Goal: Information Seeking & Learning: Learn about a topic

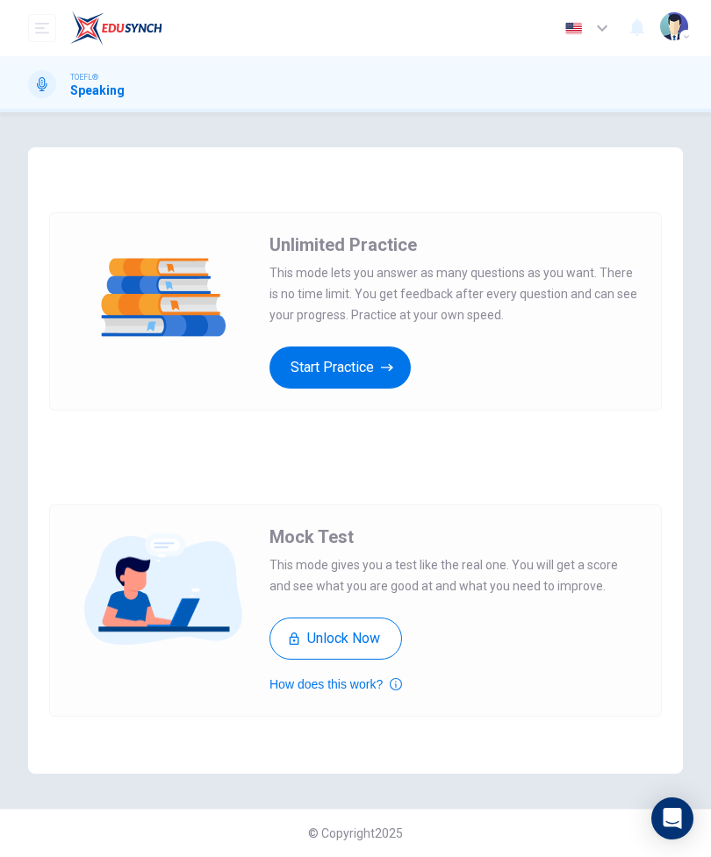
click at [379, 374] on button "Start Practice" at bounding box center [339, 368] width 141 height 42
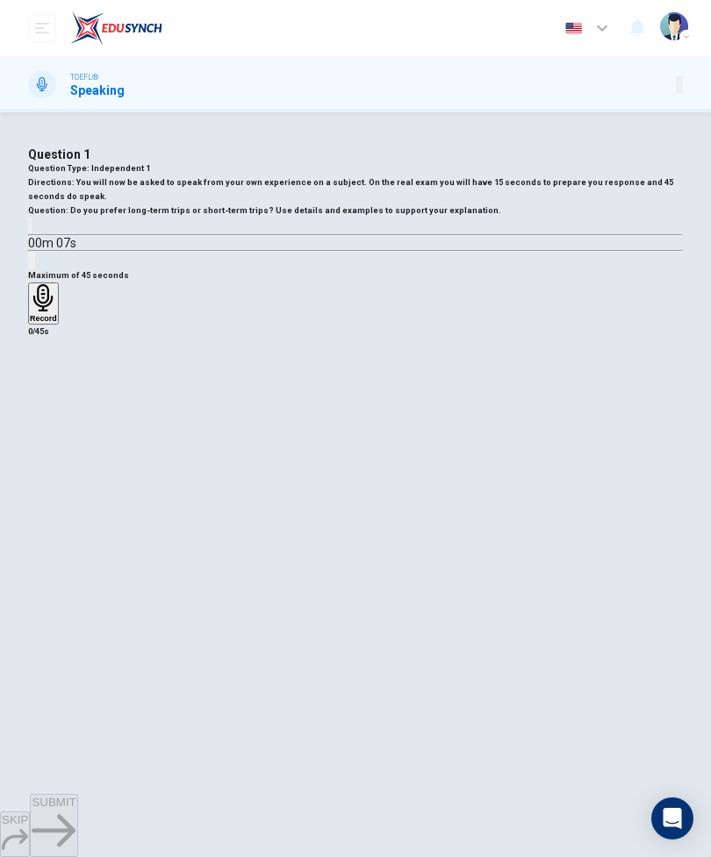
click at [50, 251] on icon "button" at bounding box center [41, 240] width 18 height 21
type input "0"
click at [57, 323] on h6 "Record" at bounding box center [43, 318] width 27 height 9
click at [47, 426] on div "Stop" at bounding box center [39, 354] width 18 height 141
click at [285, 342] on div "Record" at bounding box center [355, 313] width 655 height 60
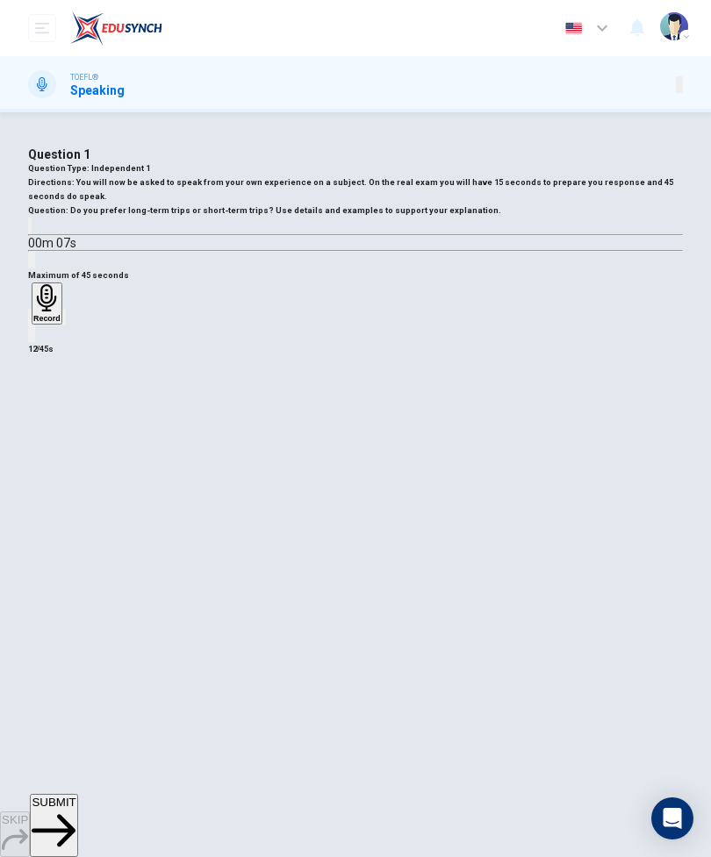
click at [30, 324] on div "button" at bounding box center [30, 317] width 0 height 13
click at [57, 323] on div "Record" at bounding box center [43, 303] width 27 height 39
click at [47, 426] on h6 "Stop" at bounding box center [39, 421] width 18 height 9
click at [296, 342] on div "Record" at bounding box center [355, 313] width 655 height 60
click at [30, 324] on div "button" at bounding box center [30, 317] width 0 height 13
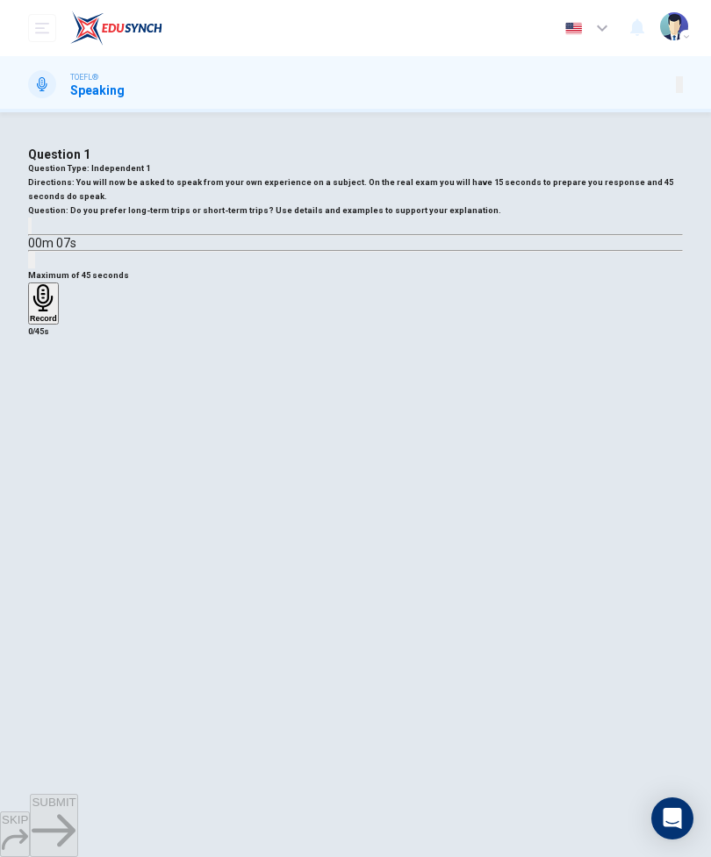
click at [57, 323] on div "Record" at bounding box center [43, 303] width 27 height 39
click at [75, 809] on span "SUBMIT" at bounding box center [54, 802] width 44 height 13
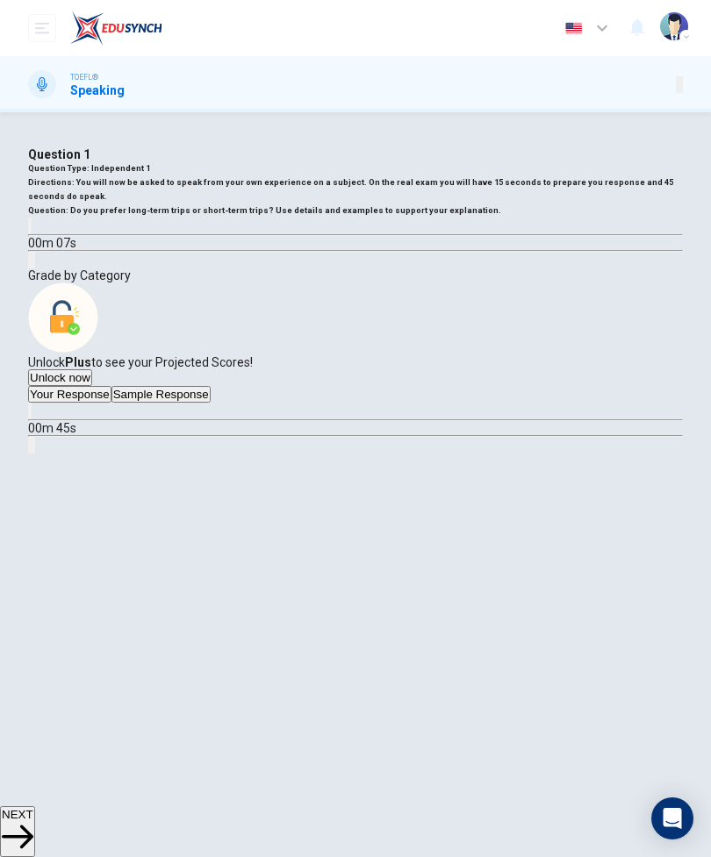
scroll to position [75, 0]
click at [32, 420] on button "button" at bounding box center [30, 411] width 4 height 17
type input "0"
click at [211, 403] on button "Sample Response" at bounding box center [160, 394] width 99 height 17
click at [50, 436] on icon "button" at bounding box center [41, 425] width 18 height 21
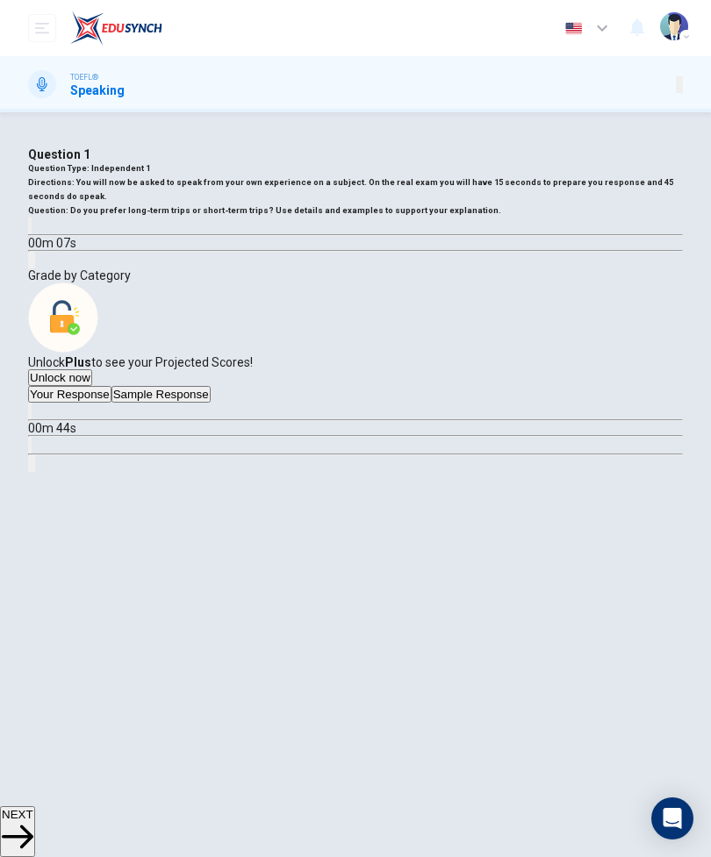
click at [32, 454] on button "Click to see the audio transcription" at bounding box center [30, 445] width 4 height 17
type input "0"
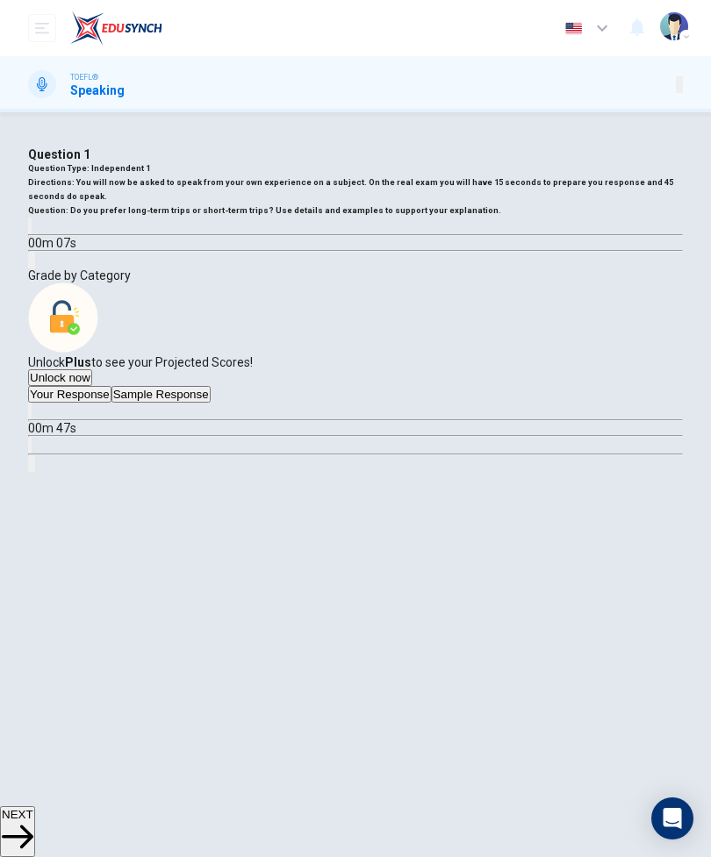
click at [612, 269] on div "Question Type : Independent 1 Directions : You will now be asked to speak from …" at bounding box center [355, 214] width 655 height 107
click at [33, 821] on span "NEXT" at bounding box center [18, 814] width 32 height 13
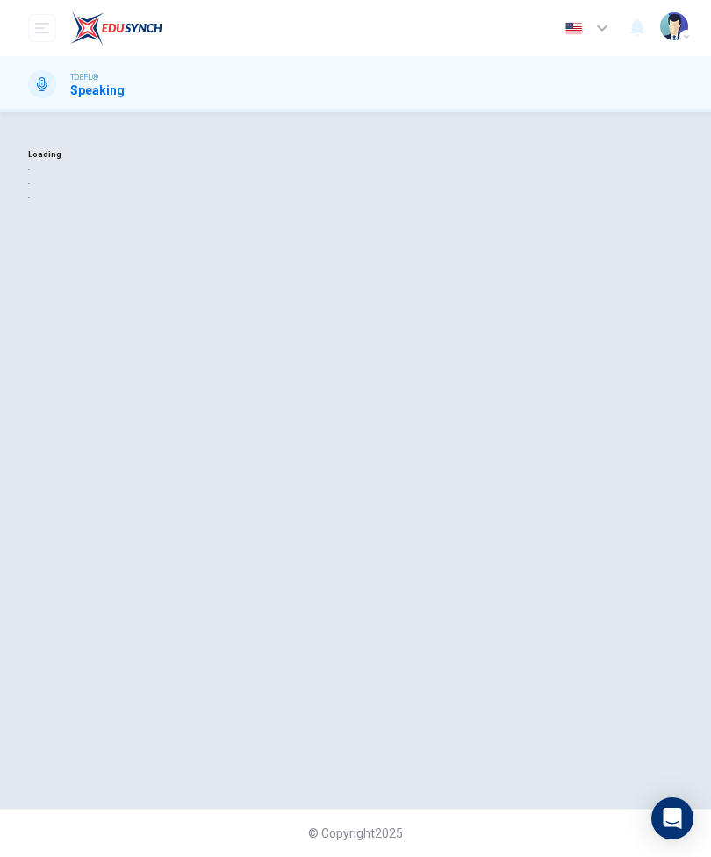
scroll to position [0, 0]
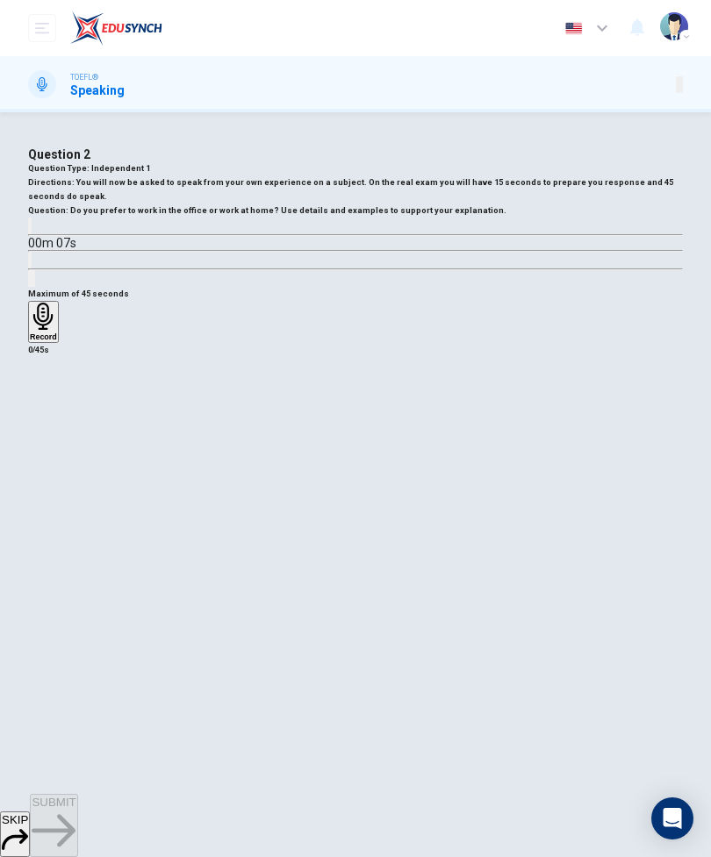
click at [32, 234] on button "button" at bounding box center [30, 226] width 4 height 17
type input "0"
click at [57, 330] on icon "button" at bounding box center [43, 316] width 27 height 27
click at [77, 828] on button "SUBMIT" at bounding box center [53, 825] width 47 height 63
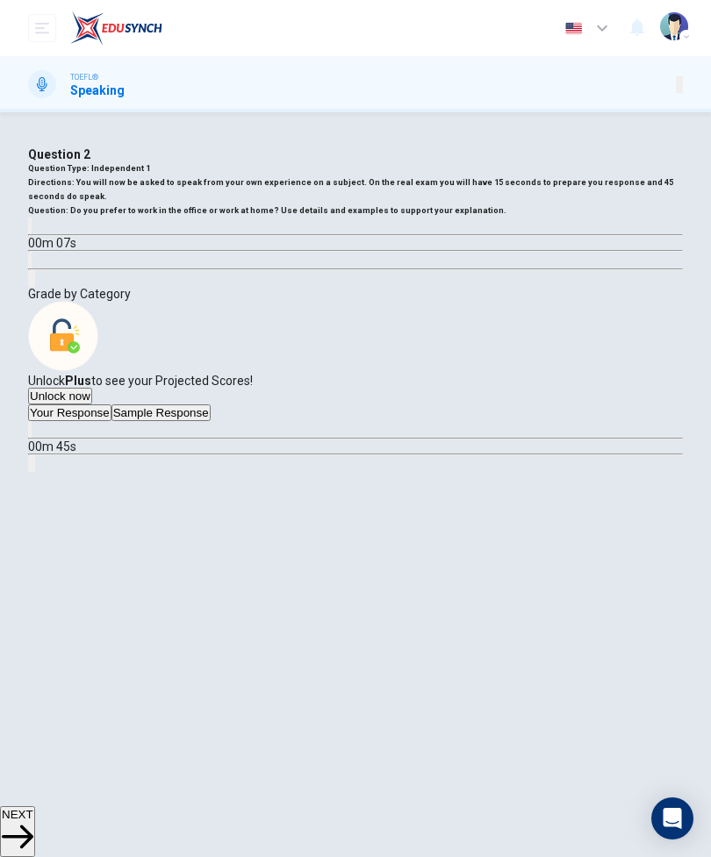
click at [32, 438] on button "button" at bounding box center [30, 429] width 4 height 17
type input "0"
click at [33, 810] on span "NEXT" at bounding box center [18, 814] width 32 height 13
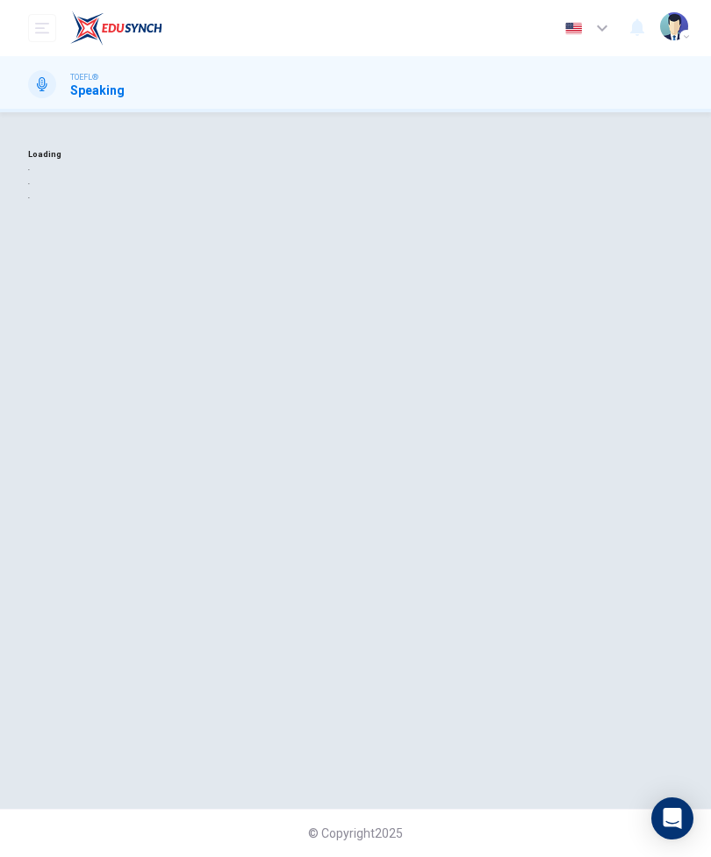
scroll to position [0, 0]
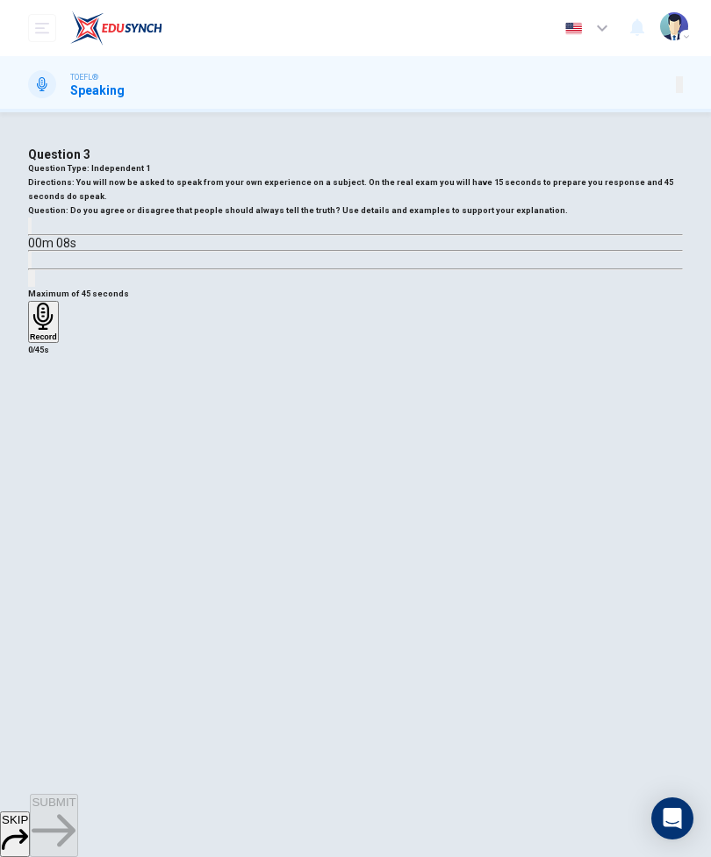
click at [32, 234] on button "button" at bounding box center [30, 226] width 4 height 17
type input "0"
click at [57, 330] on icon "button" at bounding box center [43, 316] width 27 height 27
click at [264, 375] on div "Maximum of 45 seconds Record 45/45s" at bounding box center [355, 331] width 655 height 88
click at [47, 357] on icon "button" at bounding box center [40, 350] width 14 height 14
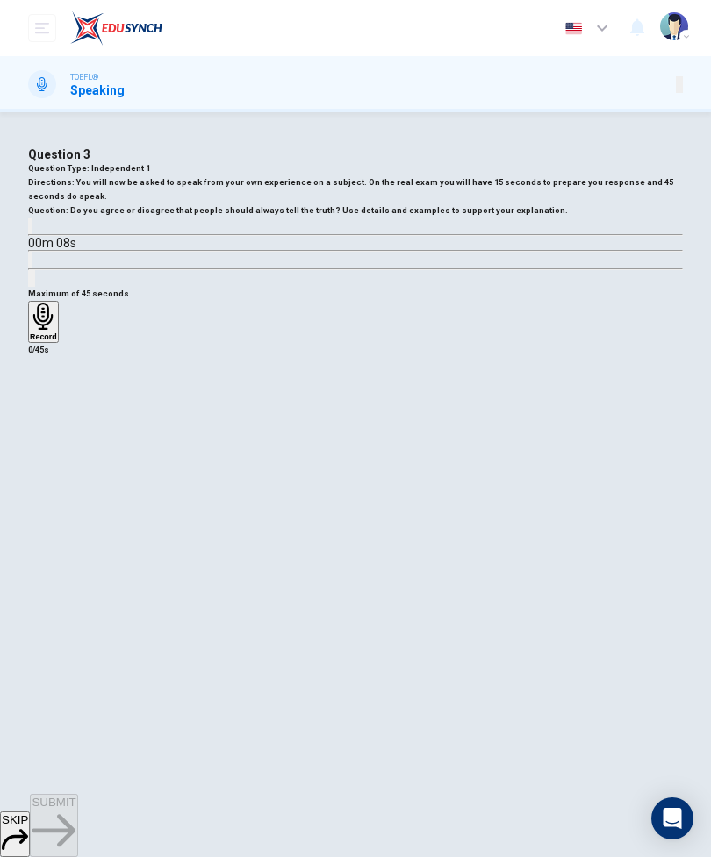
click at [294, 357] on div "Maximum of 45 seconds Record 0/45s" at bounding box center [355, 322] width 655 height 70
click at [277, 343] on div "Record" at bounding box center [355, 322] width 655 height 42
click at [57, 330] on icon "button" at bounding box center [43, 316] width 27 height 27
click at [75, 822] on icon "button" at bounding box center [54, 830] width 44 height 32
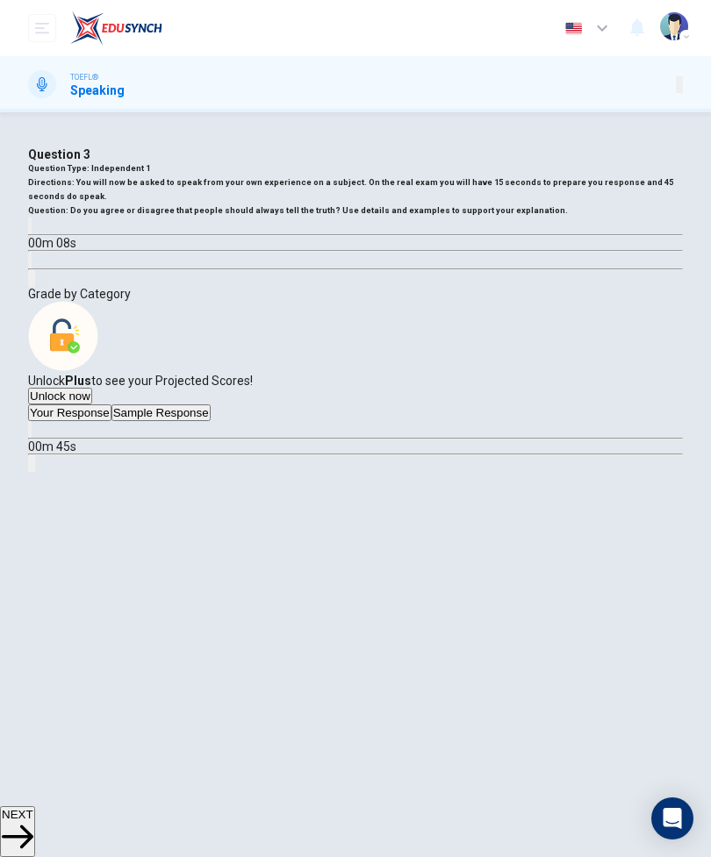
click at [32, 438] on button "button" at bounding box center [30, 429] width 4 height 17
type input "0"
click at [211, 421] on button "Sample Response" at bounding box center [160, 413] width 99 height 17
click at [121, 440] on div at bounding box center [355, 440] width 655 height 0
click at [30, 434] on icon "button" at bounding box center [30, 434] width 0 height 0
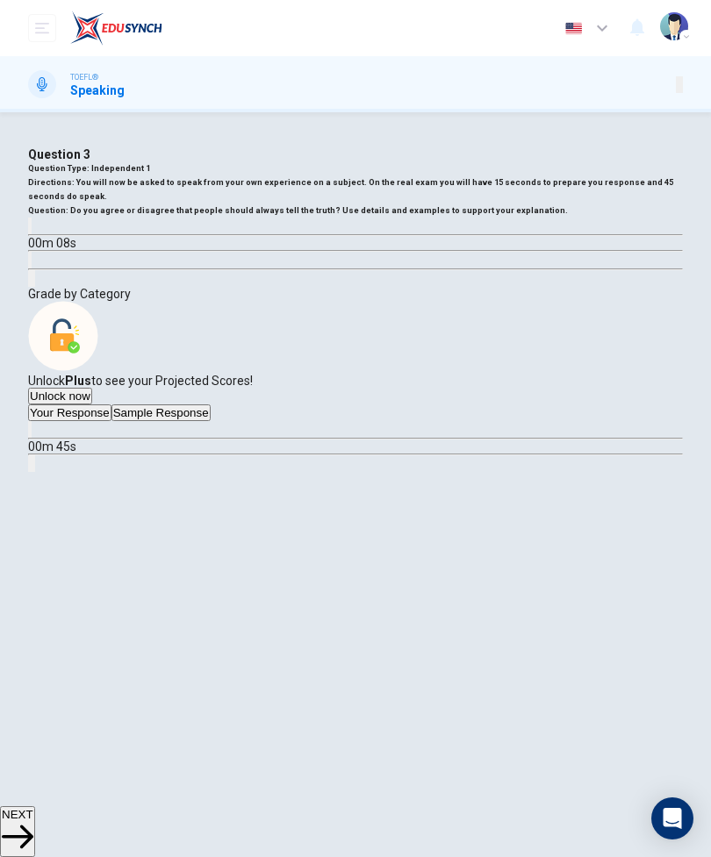
click at [48, 452] on icon "button" at bounding box center [40, 444] width 15 height 16
click at [116, 472] on div "00m 45s" at bounding box center [355, 446] width 655 height 51
click at [32, 438] on button "button" at bounding box center [30, 429] width 4 height 17
click at [111, 421] on button "Your Response" at bounding box center [69, 413] width 83 height 17
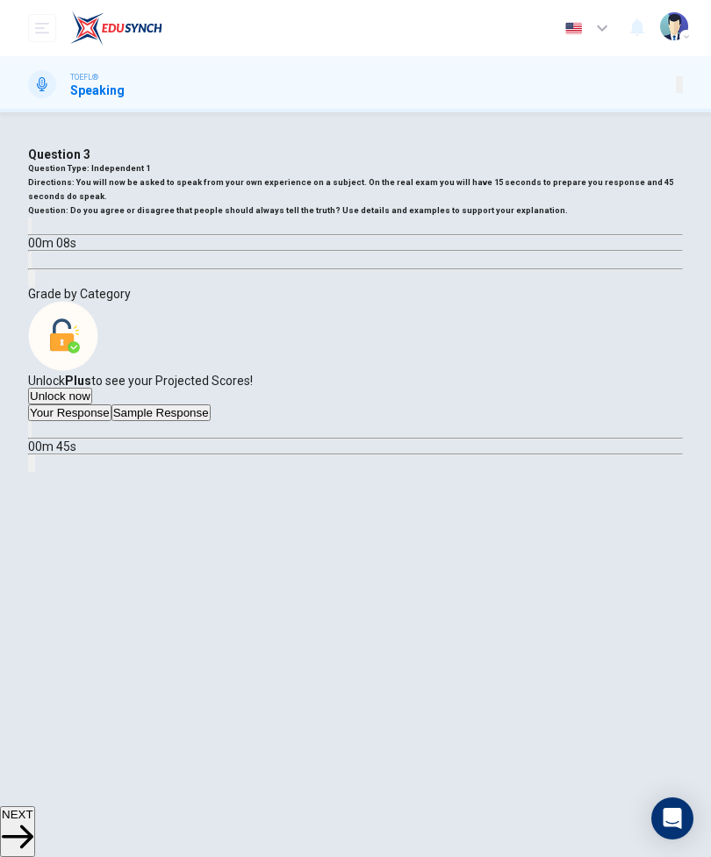
click at [211, 421] on button "Sample Response" at bounding box center [160, 413] width 99 height 17
click at [32, 438] on button "button" at bounding box center [30, 429] width 4 height 17
click at [50, 455] on icon "button" at bounding box center [41, 444] width 18 height 21
type input "57"
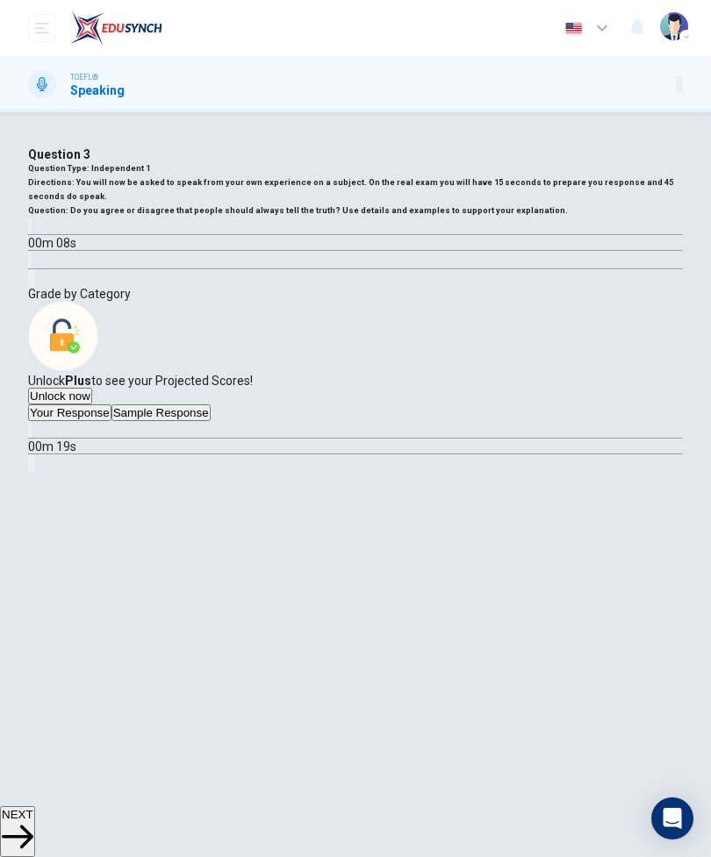
click at [35, 821] on button "NEXT" at bounding box center [17, 832] width 35 height 51
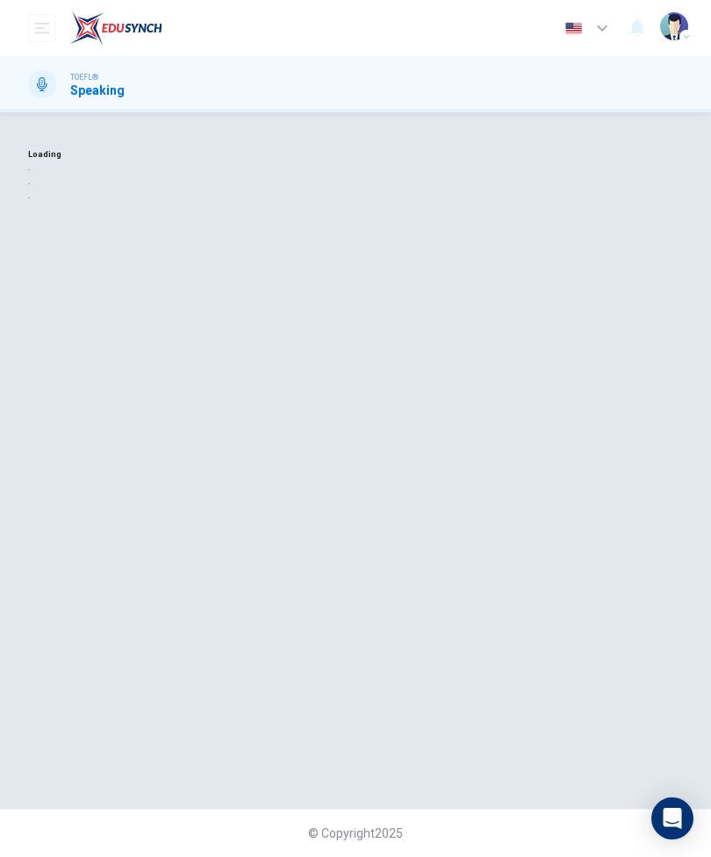
scroll to position [0, 0]
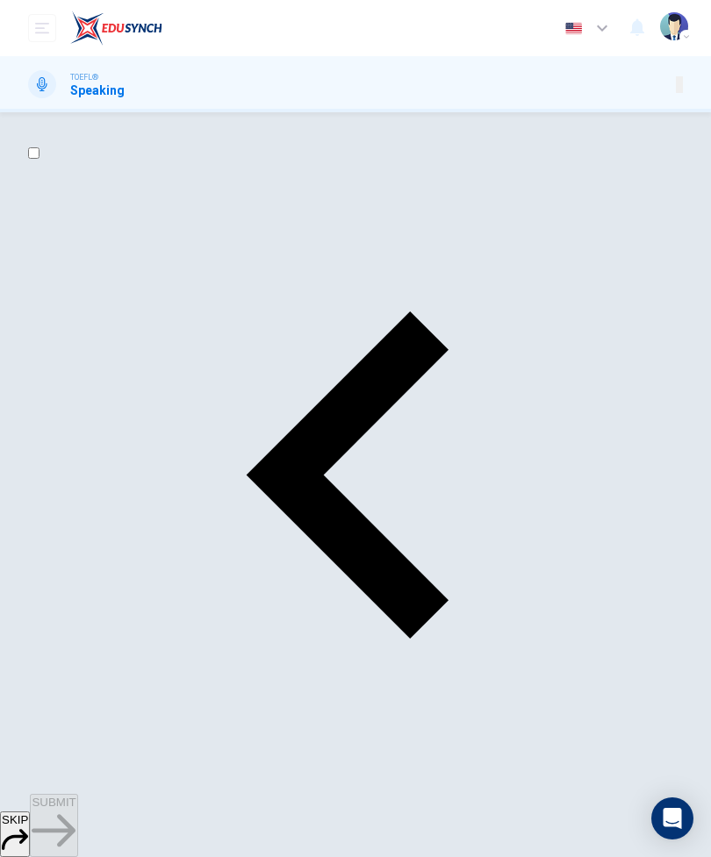
click at [39, 159] on input "checkbox" at bounding box center [33, 152] width 11 height 11
checkbox input "true"
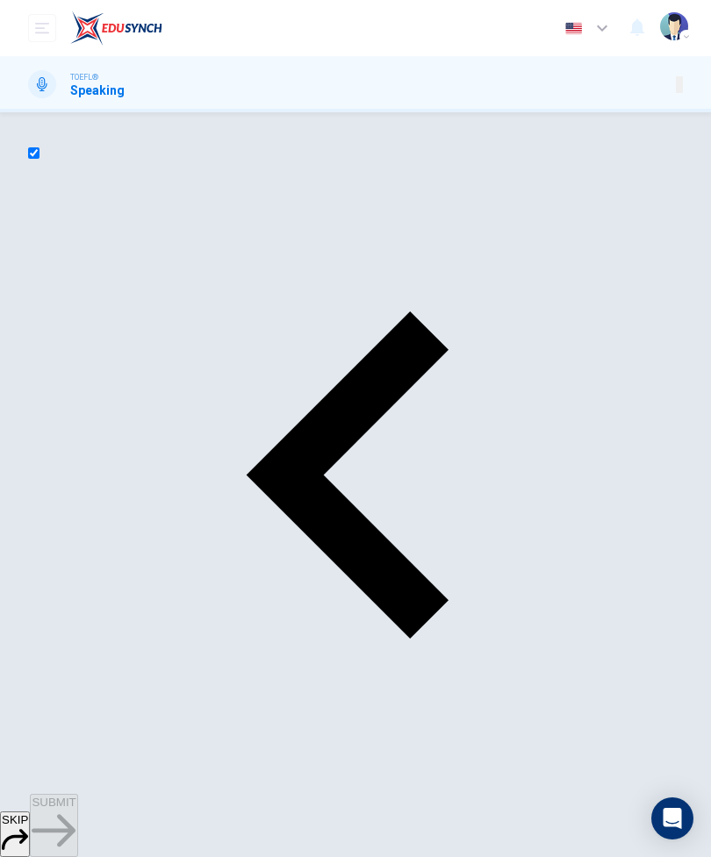
type input "9"
click at [39, 159] on input "checkbox" at bounding box center [33, 152] width 11 height 11
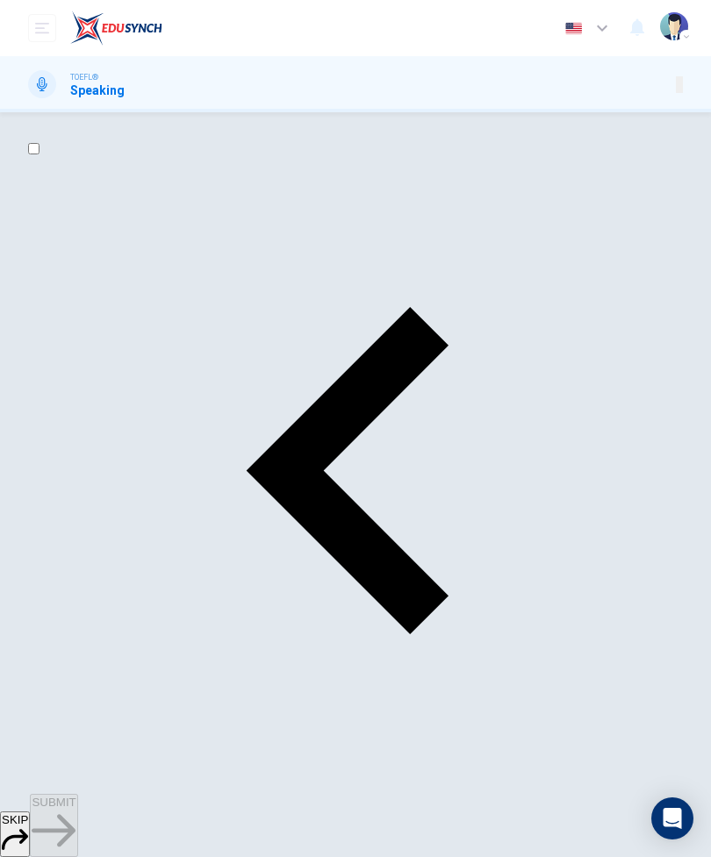
scroll to position [5, 0]
click at [39, 154] on input "checkbox" at bounding box center [33, 147] width 11 height 11
checkbox input "true"
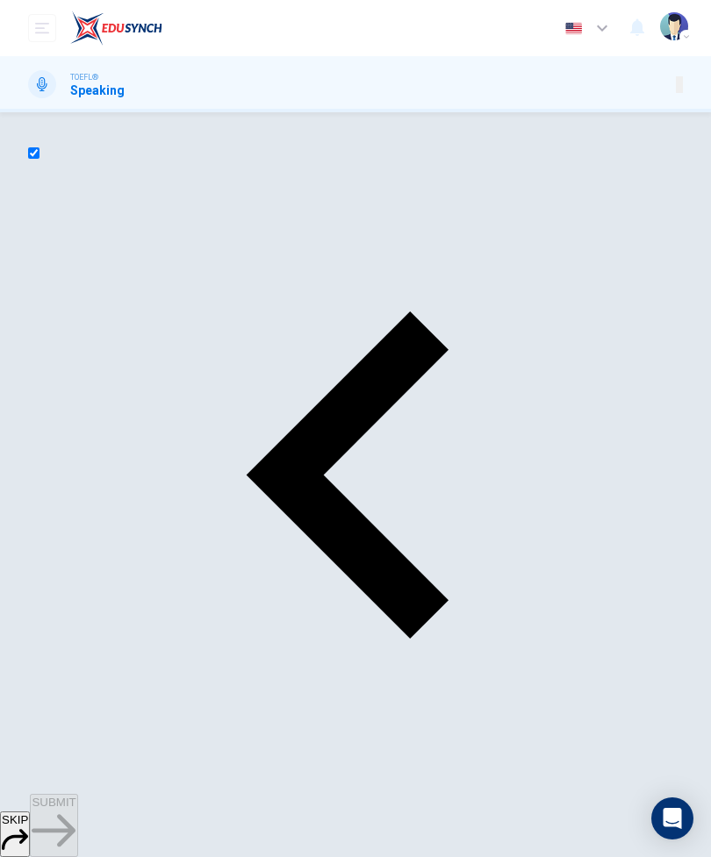
type input "0"
click at [39, 159] on input "checkbox" at bounding box center [33, 152] width 11 height 11
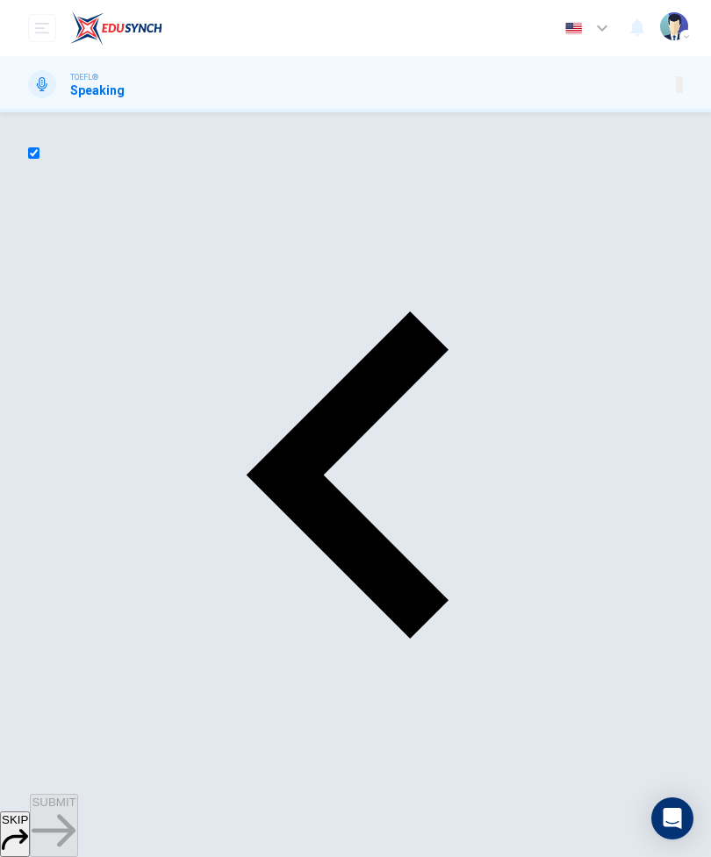
click at [39, 159] on input "checkbox" at bounding box center [33, 152] width 11 height 11
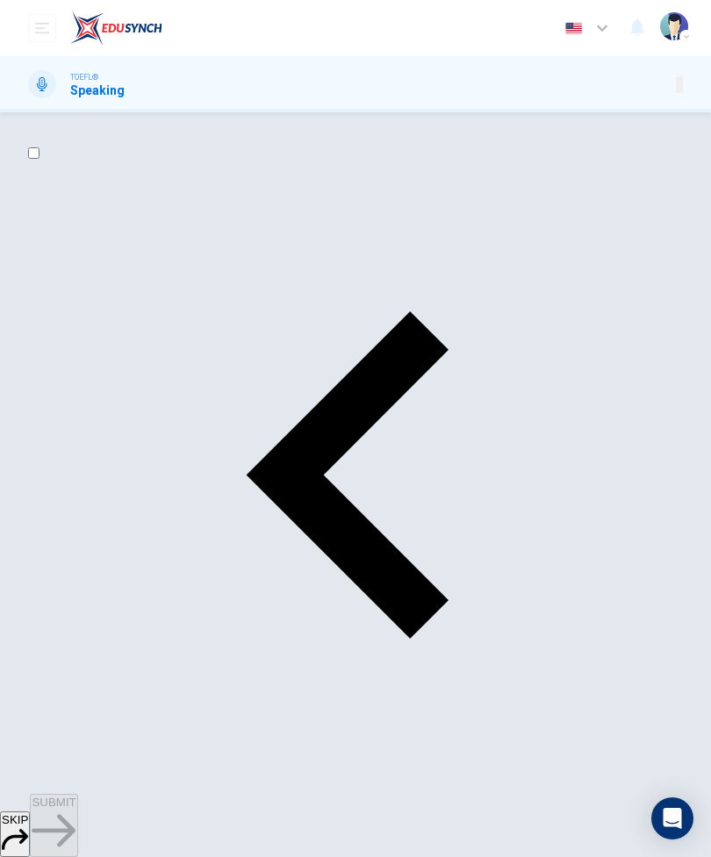
click at [39, 159] on input "checkbox" at bounding box center [33, 152] width 11 height 11
checkbox input "false"
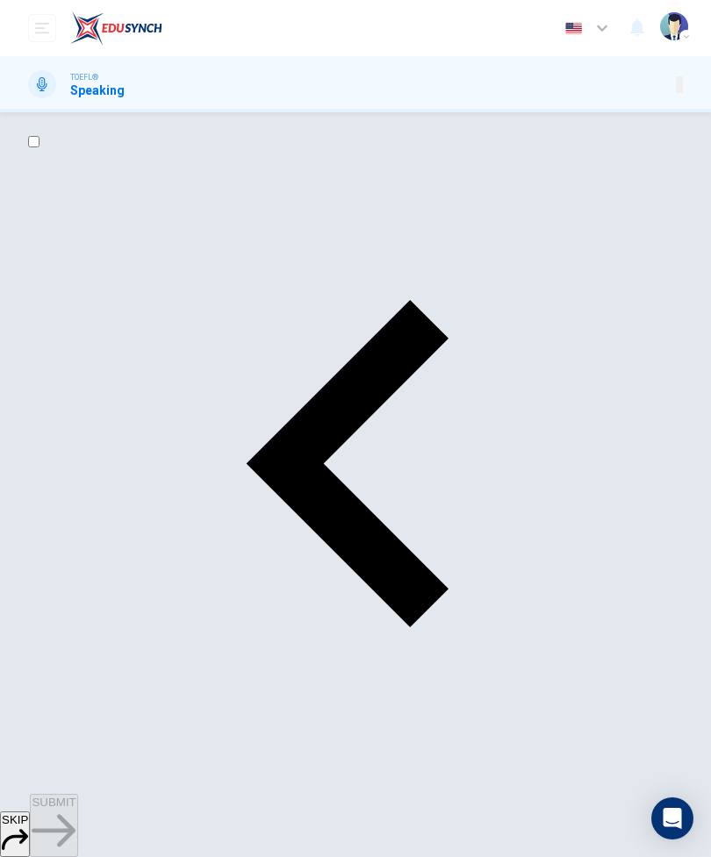
scroll to position [12, 0]
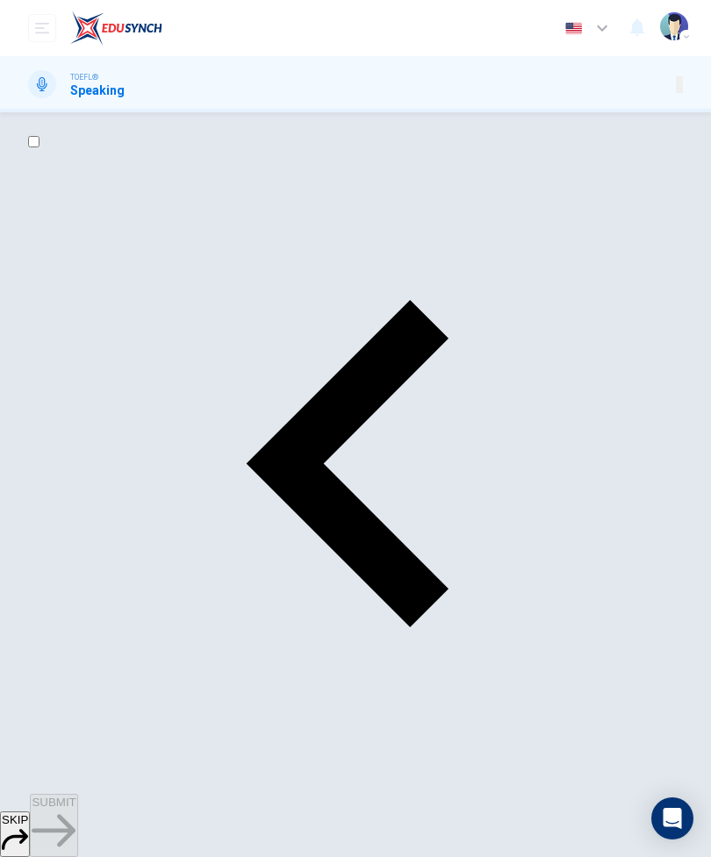
click at [77, 844] on button "SUBMIT" at bounding box center [53, 825] width 47 height 63
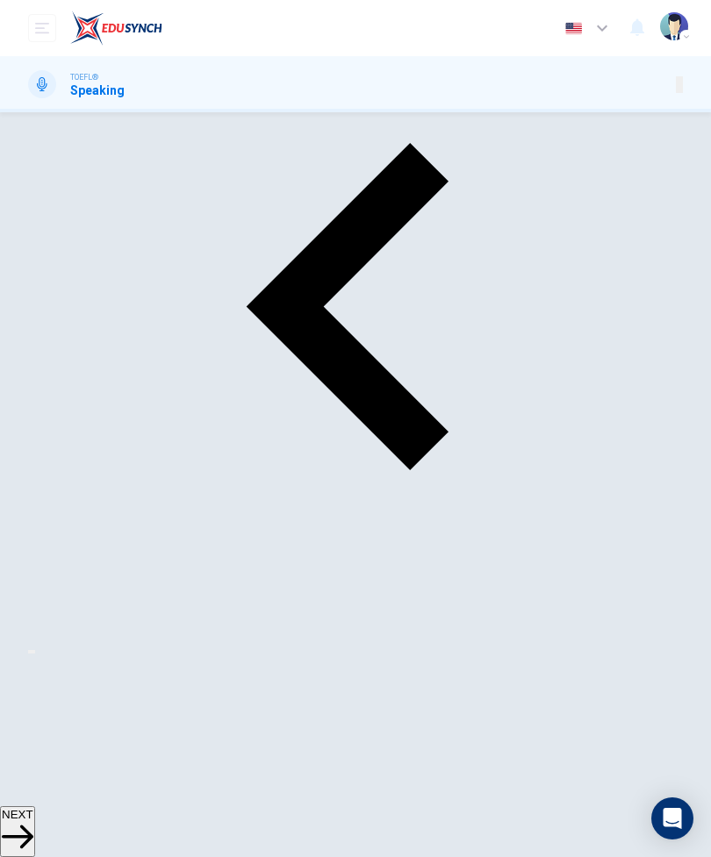
scroll to position [164, 0]
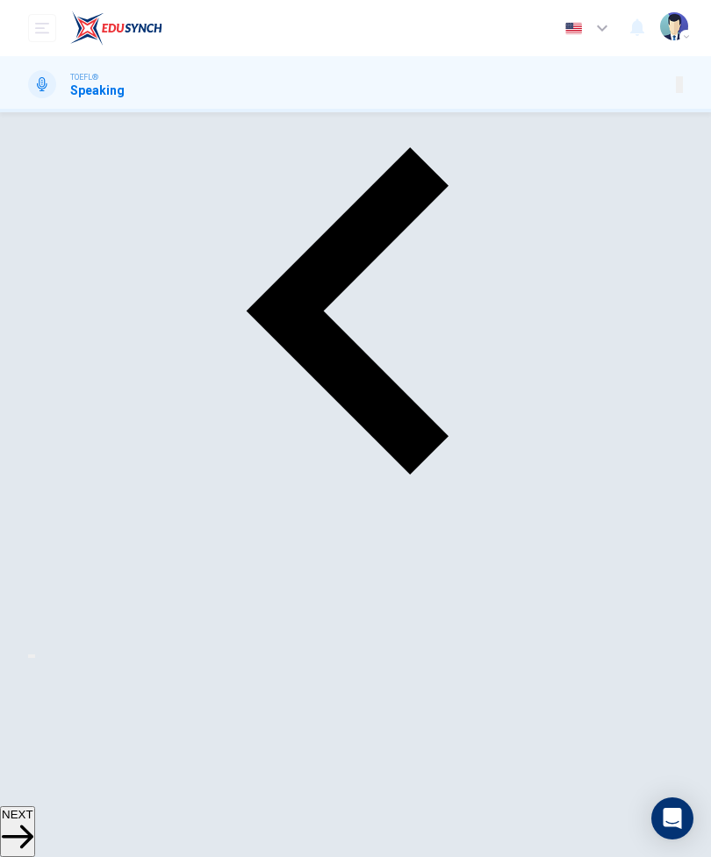
type input "12"
checkbox input "true"
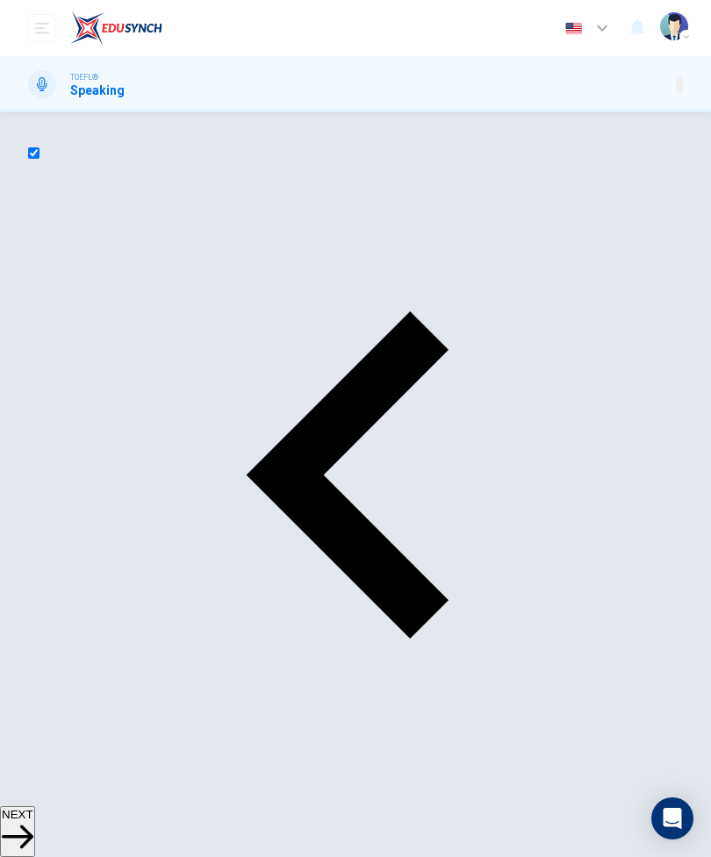
type input "12"
checkbox input "false"
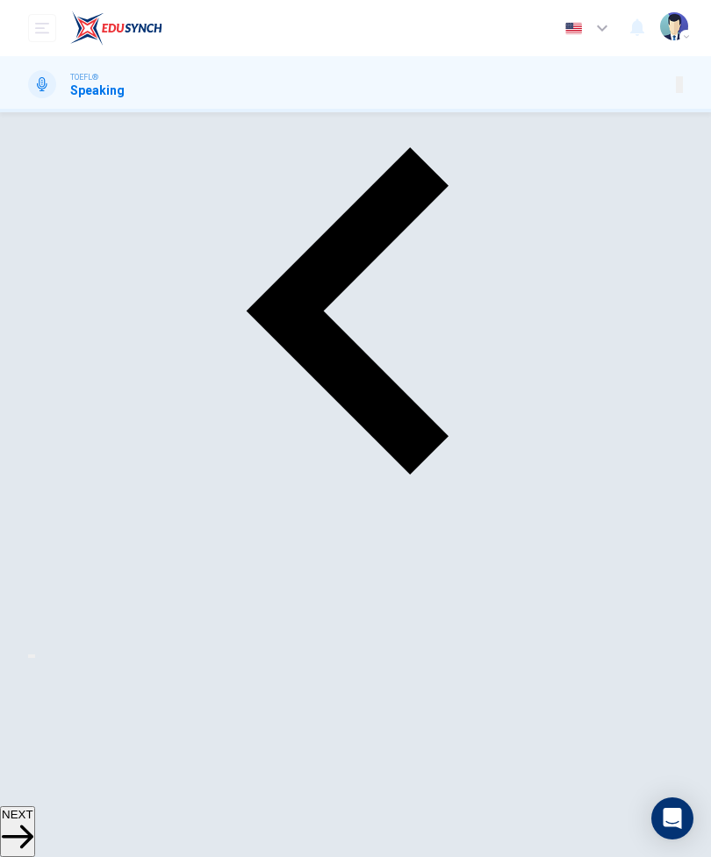
scroll to position [164, 0]
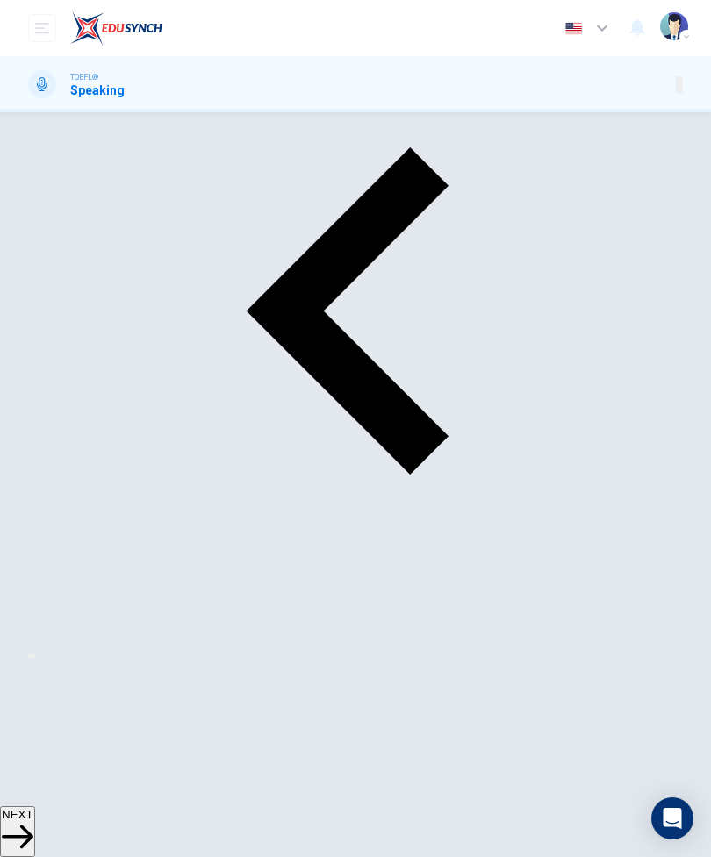
type input "44"
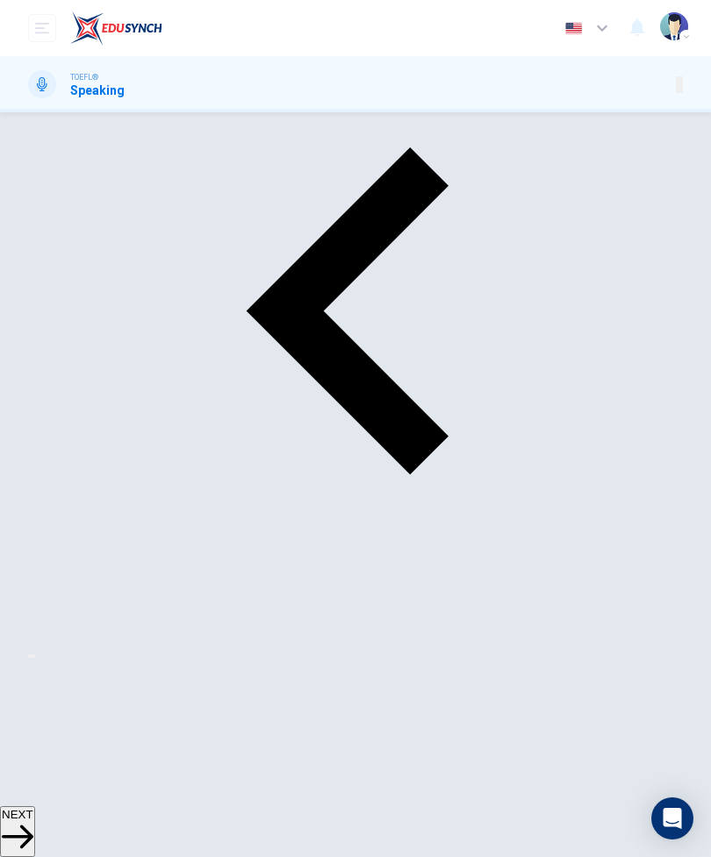
type input "0"
click at [35, 843] on button "NEXT" at bounding box center [17, 832] width 35 height 51
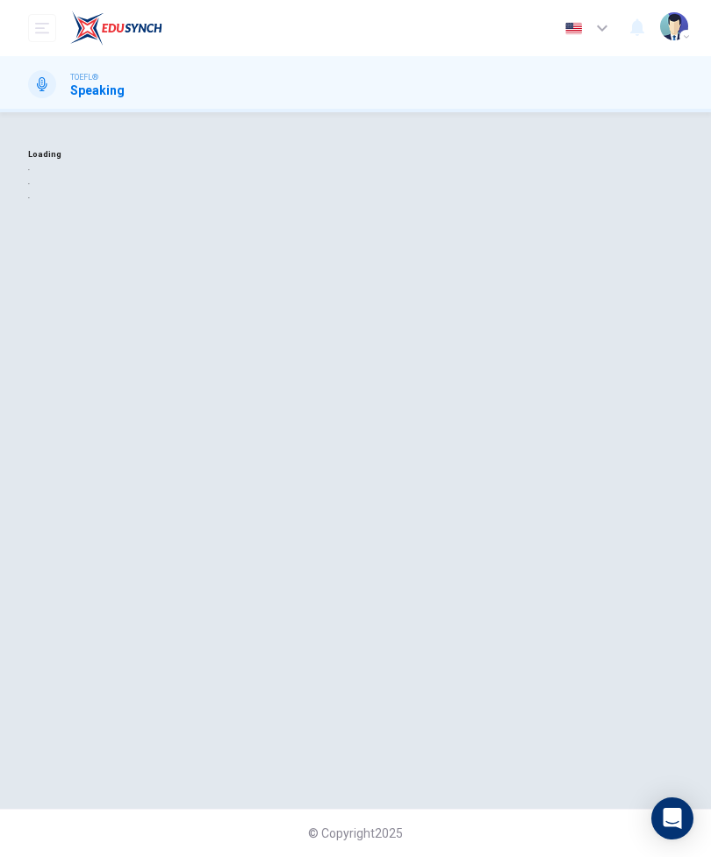
scroll to position [0, 0]
click at [384, 851] on div "© Copyright 2025" at bounding box center [355, 833] width 711 height 48
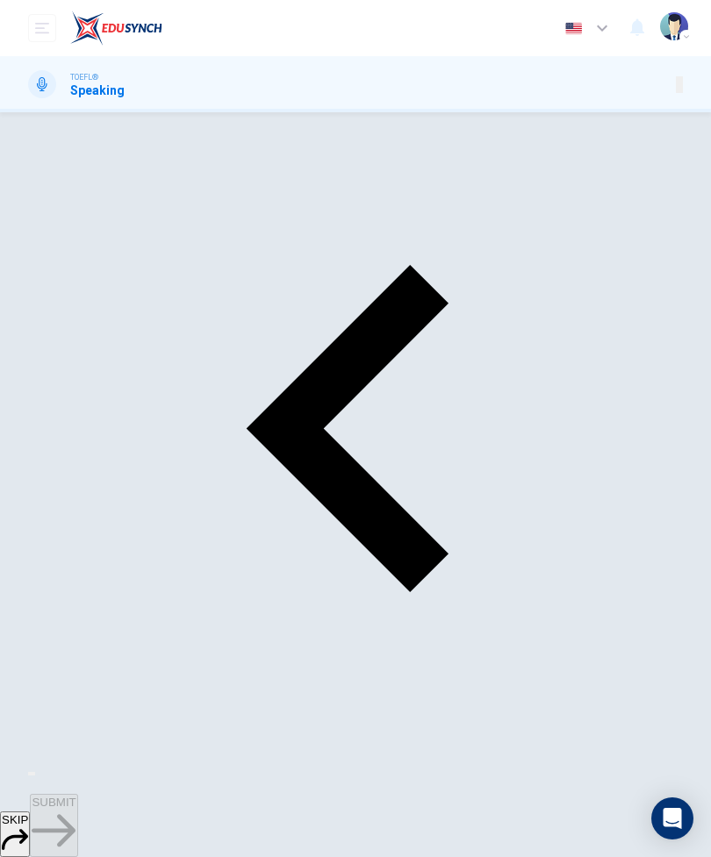
scroll to position [46, 0]
click at [39, 113] on input "checkbox" at bounding box center [33, 107] width 11 height 11
checkbox input "true"
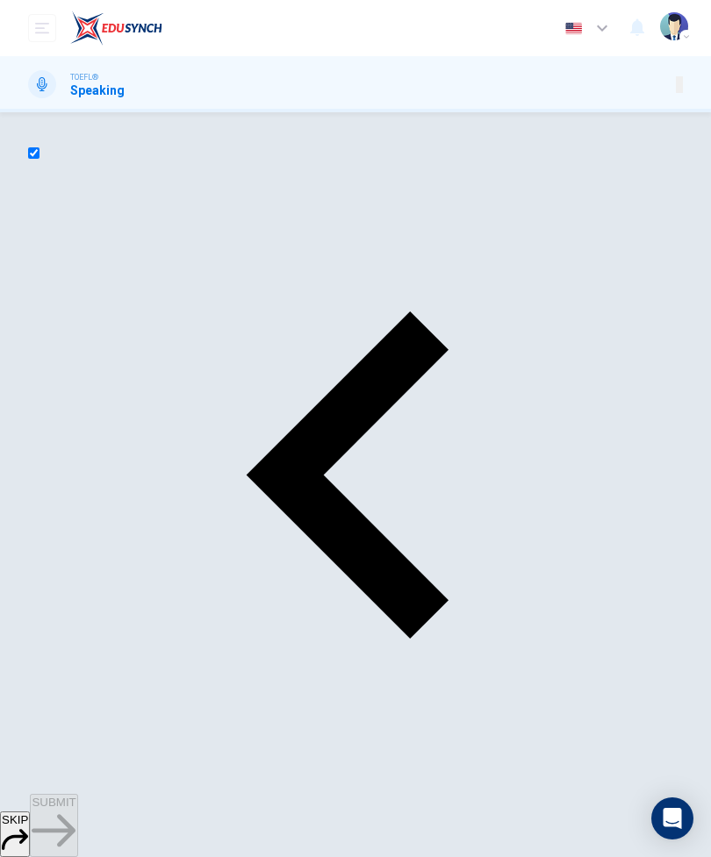
type input "0"
click at [39, 159] on input "checkbox" at bounding box center [33, 152] width 11 height 11
checkbox input "false"
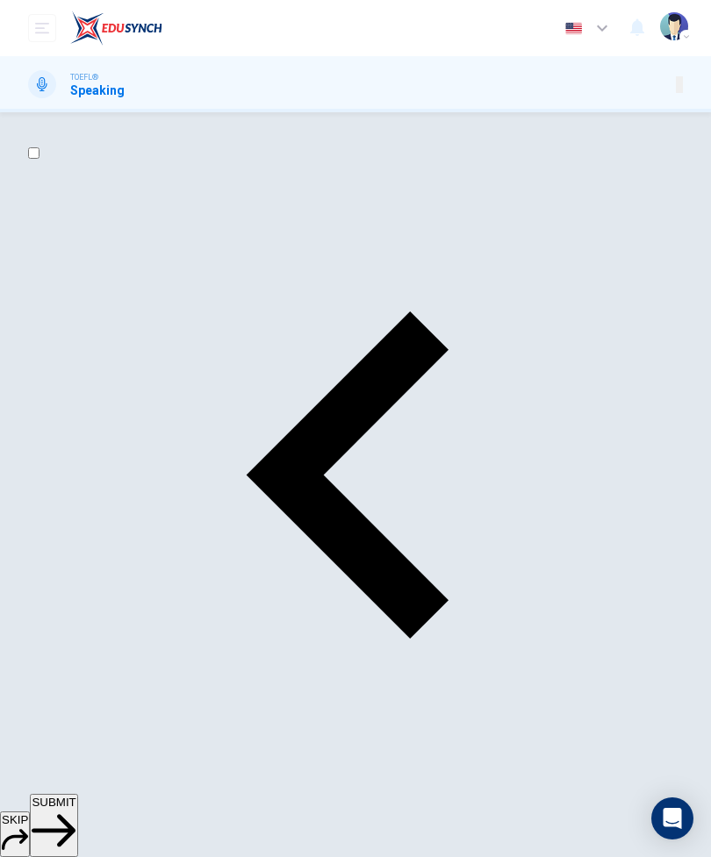
click at [75, 809] on span "SUBMIT" at bounding box center [54, 802] width 44 height 13
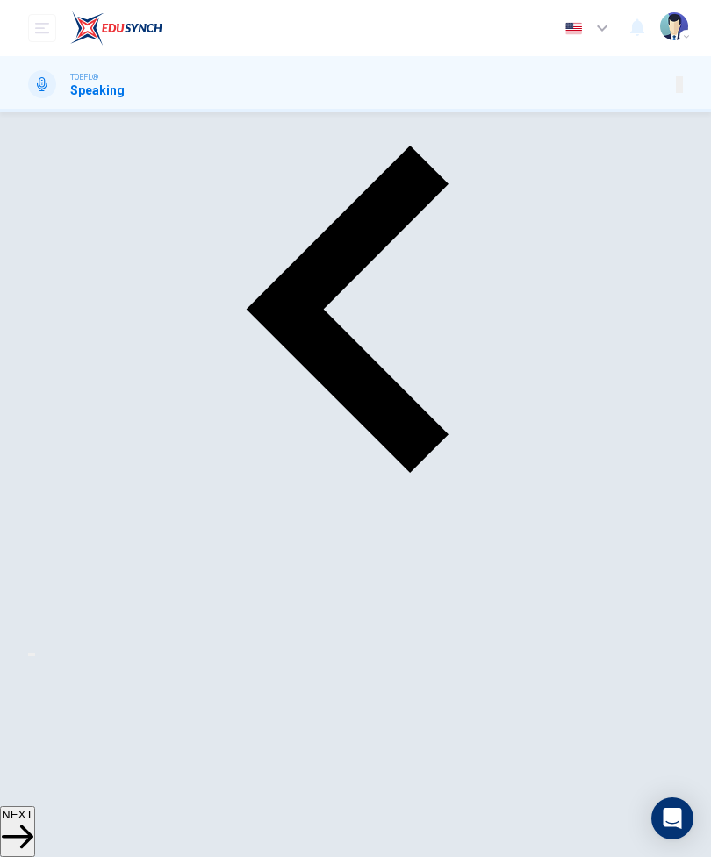
scroll to position [164, 0]
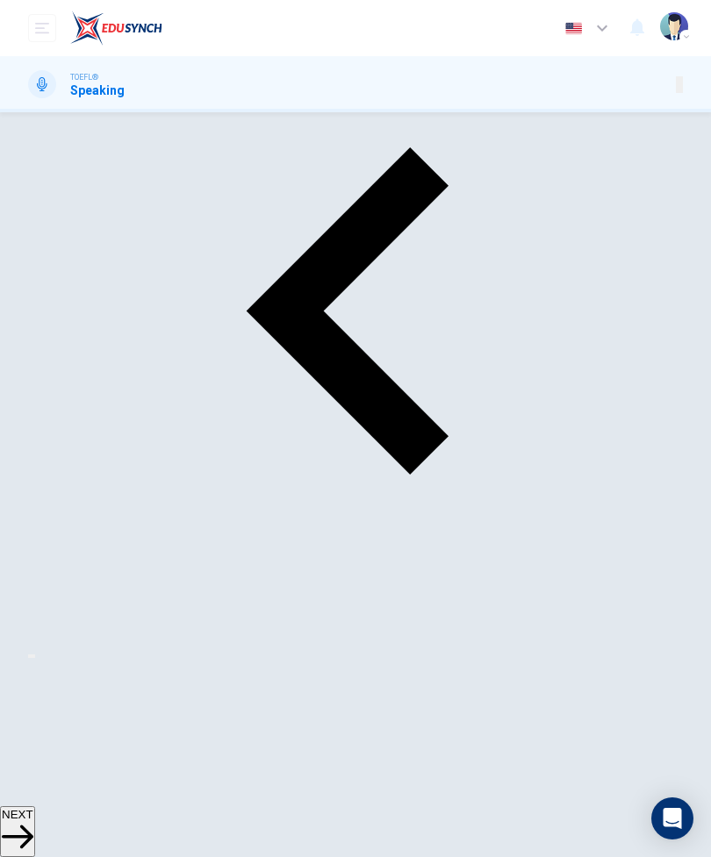
type input "0"
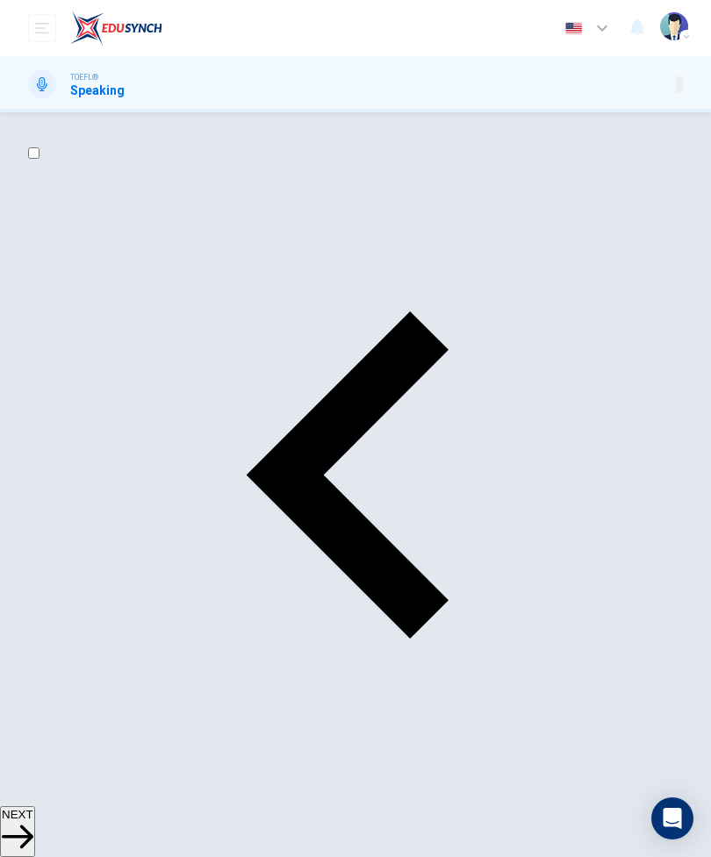
click at [166, 828] on div "NEXT" at bounding box center [355, 832] width 711 height 51
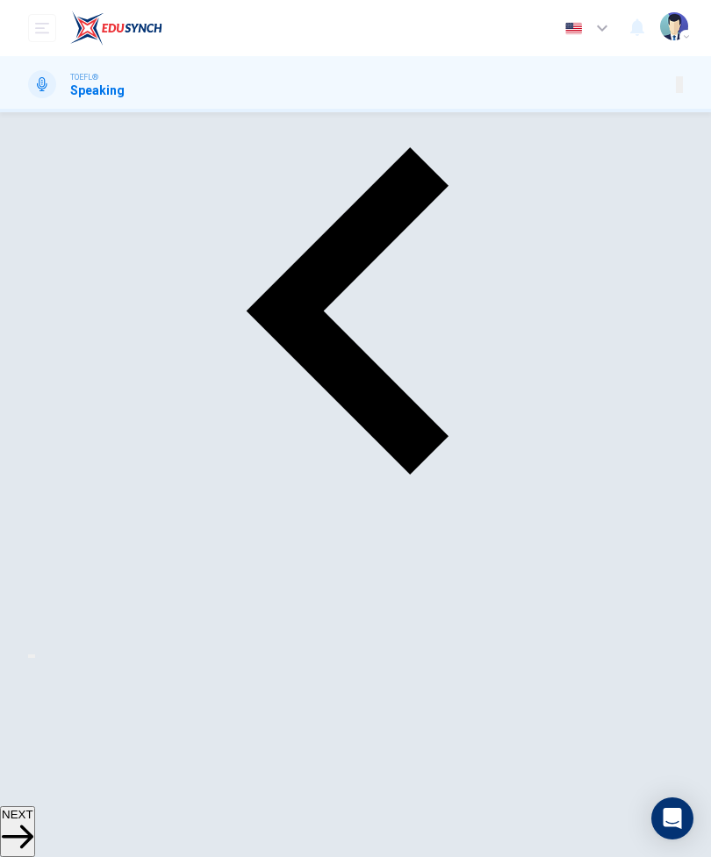
type input "0"
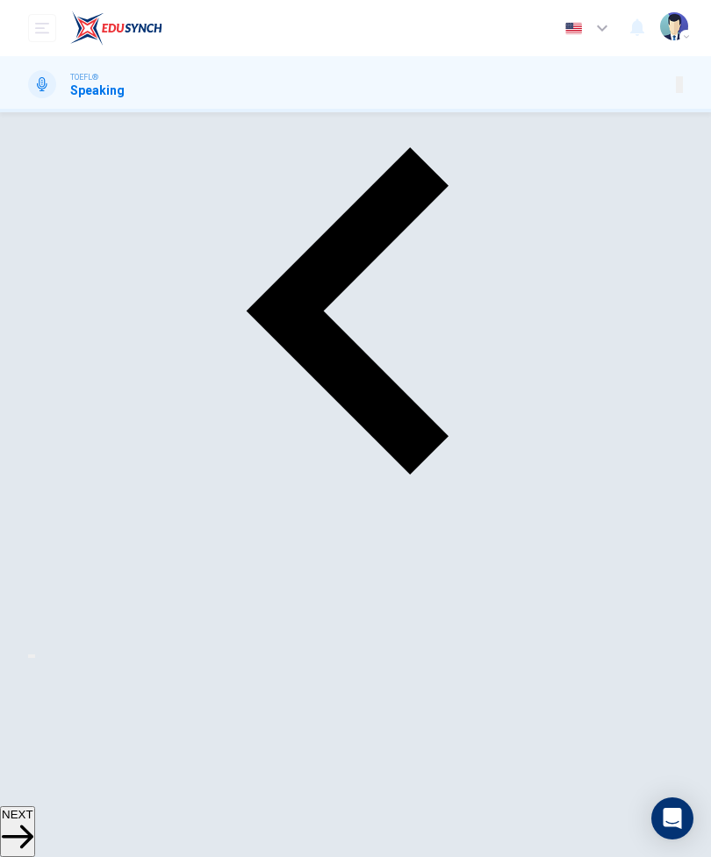
type input "0"
click at [35, 813] on button "NEXT" at bounding box center [17, 832] width 35 height 51
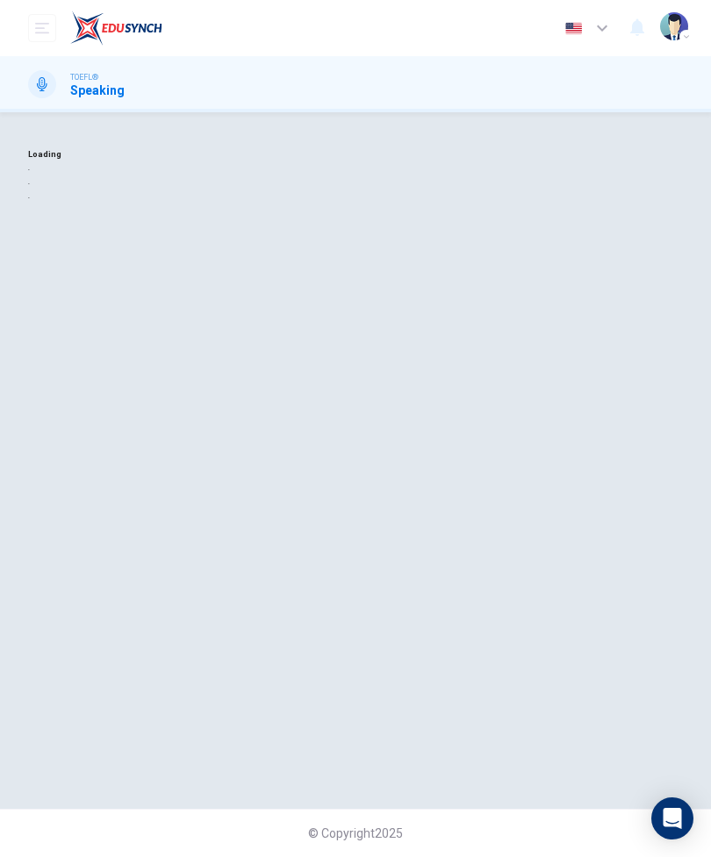
scroll to position [0, 0]
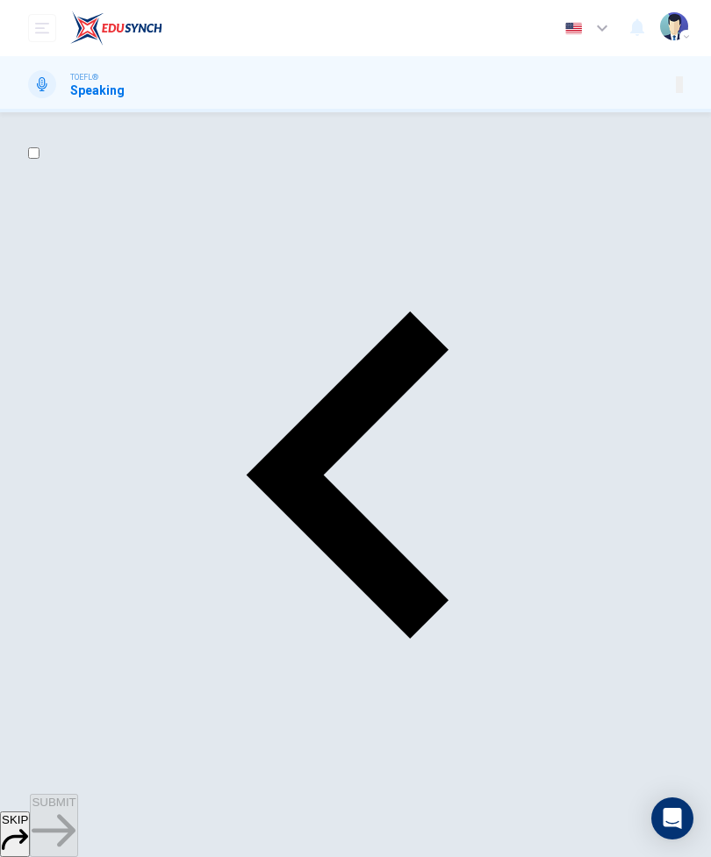
click at [39, 159] on input "checkbox" at bounding box center [33, 152] width 11 height 11
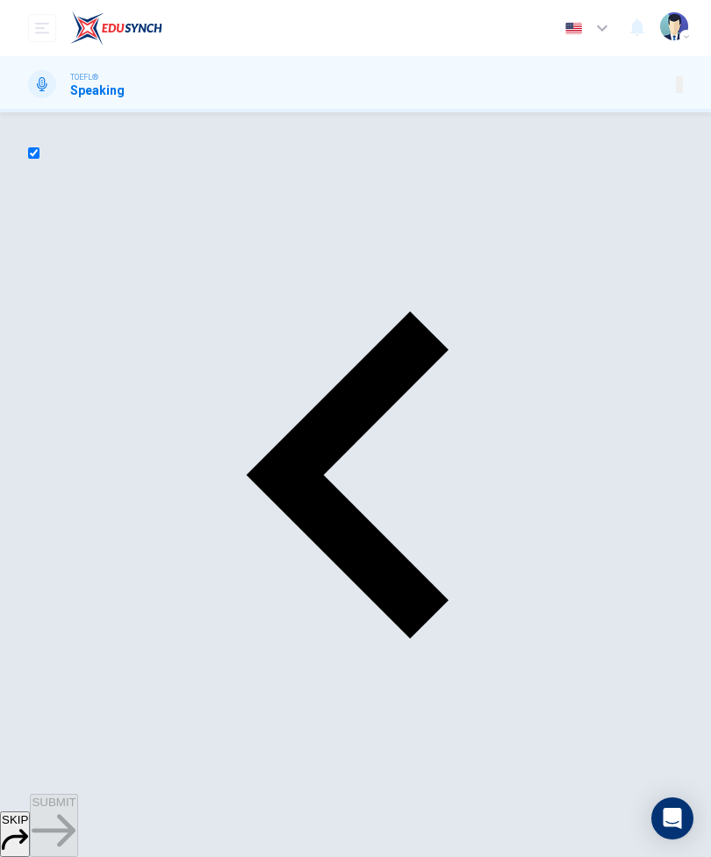
click at [39, 159] on input "checkbox" at bounding box center [33, 152] width 11 height 11
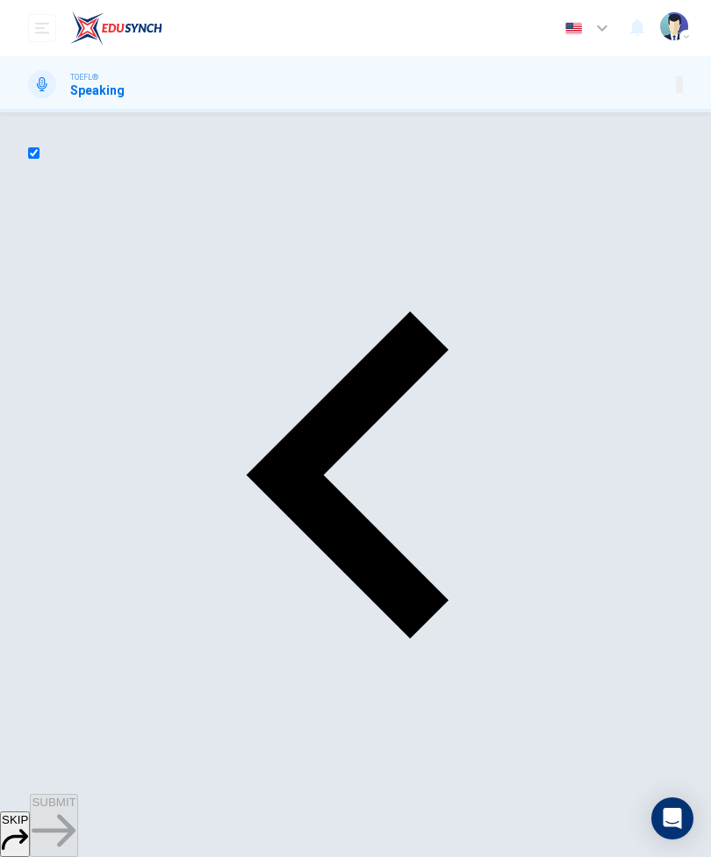
click at [39, 159] on input "checkbox" at bounding box center [33, 152] width 11 height 11
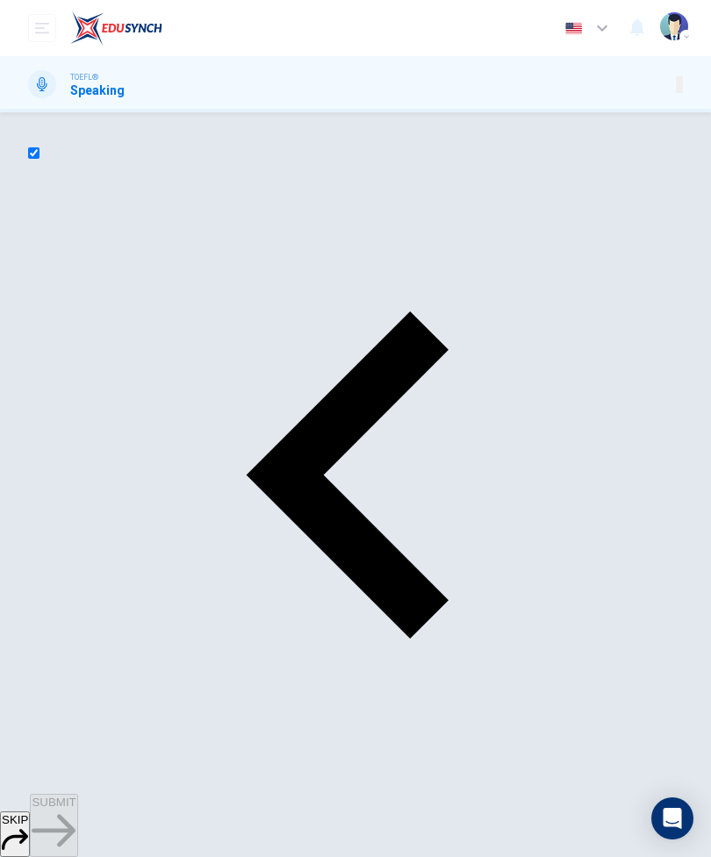
click at [39, 159] on input "checkbox" at bounding box center [33, 152] width 11 height 11
checkbox input "true"
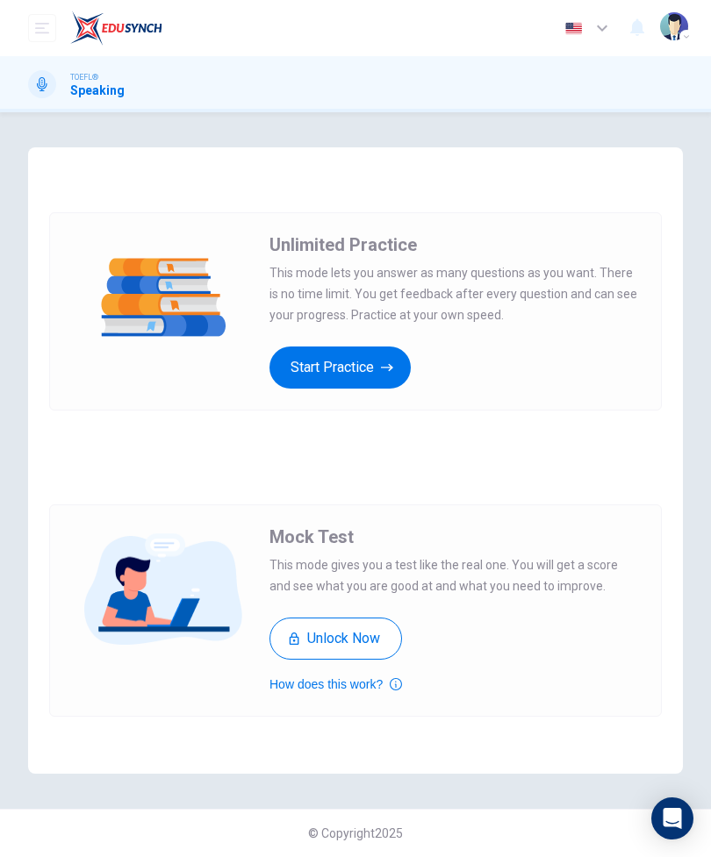
click at [382, 377] on button "Start Practice" at bounding box center [339, 368] width 141 height 42
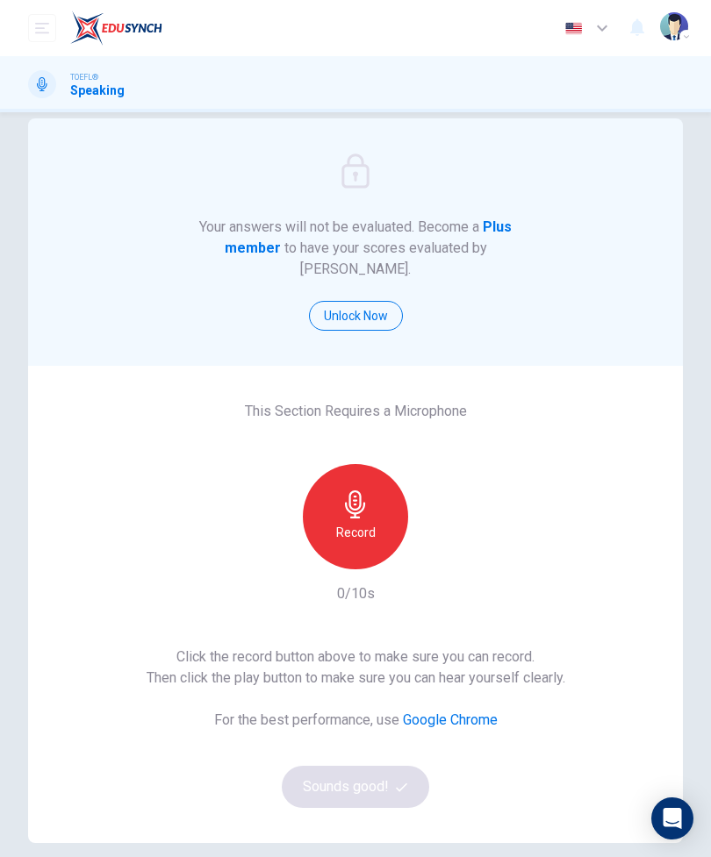
scroll to position [26, 0]
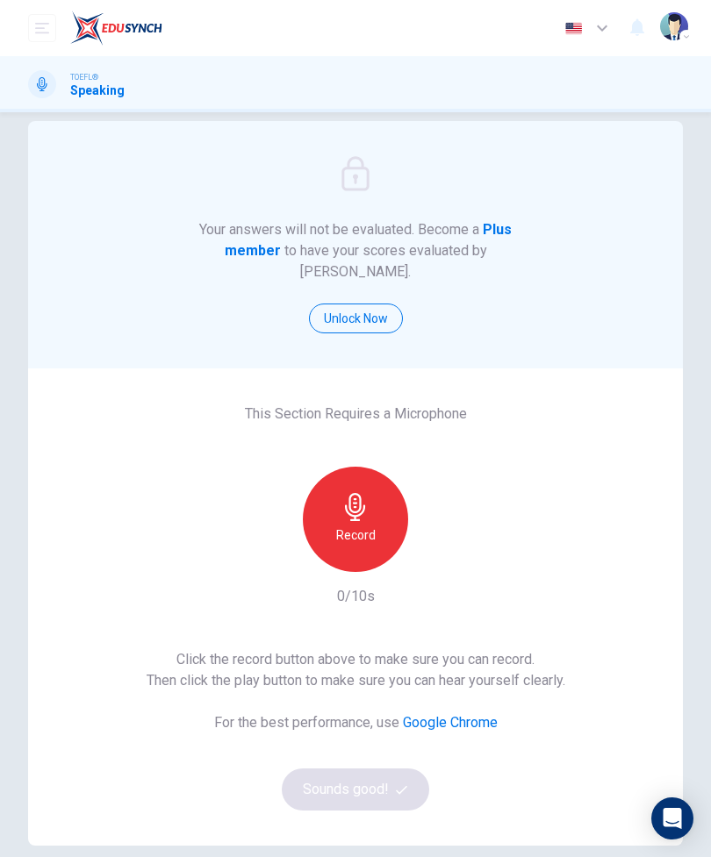
click at [108, 94] on h1 "Speaking" at bounding box center [97, 90] width 54 height 14
click at [86, 111] on div "TOEFL® Speaking" at bounding box center [355, 84] width 711 height 56
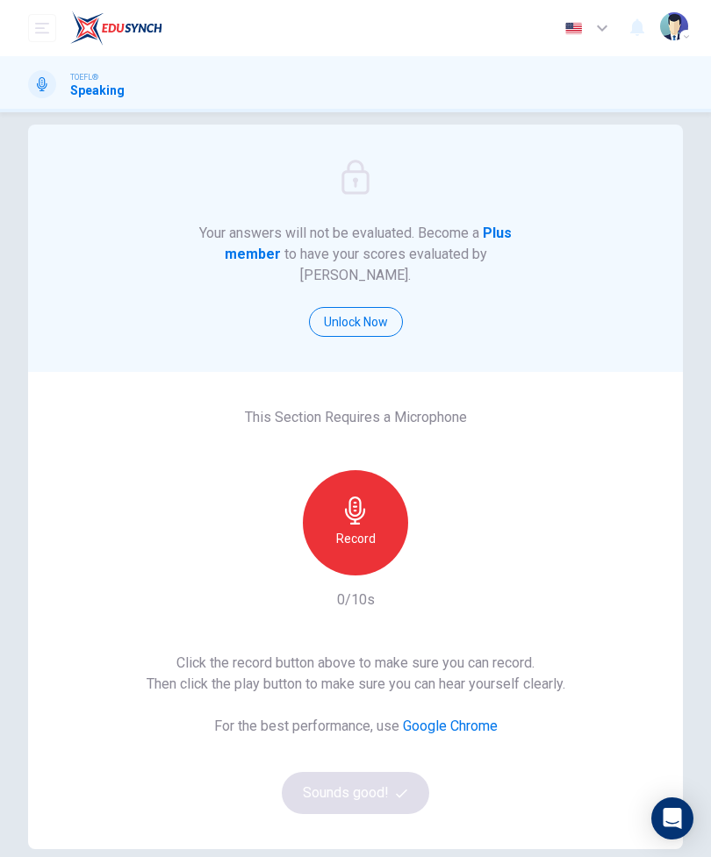
click at [348, 499] on icon "button" at bounding box center [355, 511] width 28 height 28
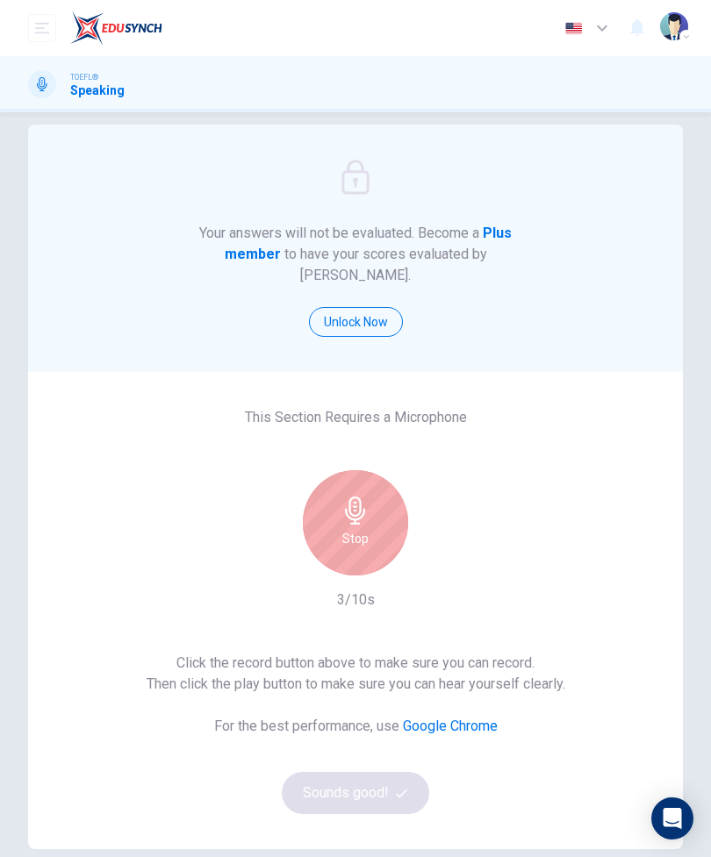
click at [358, 533] on div "Stop" at bounding box center [355, 522] width 105 height 105
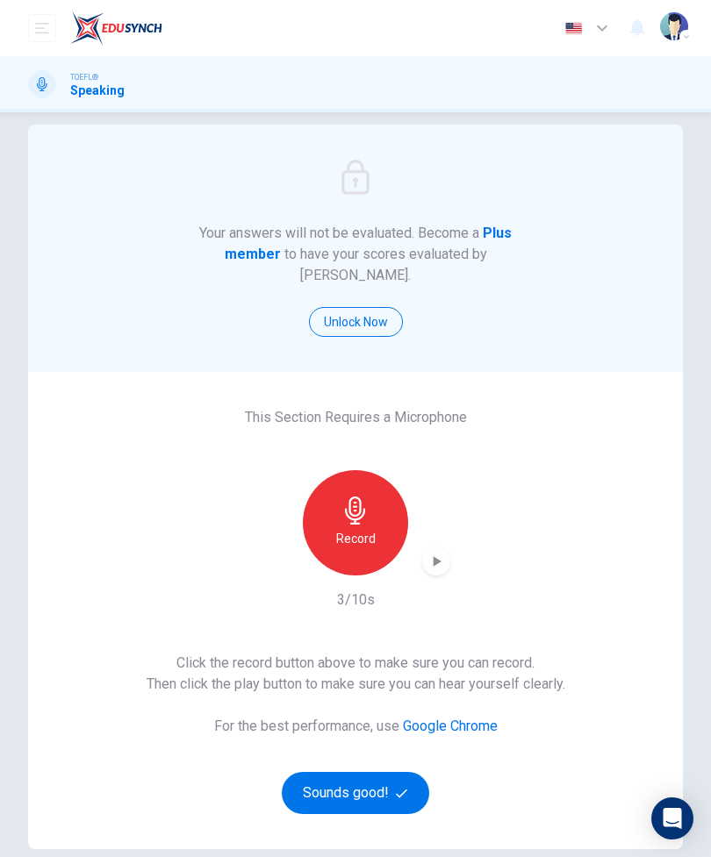
click at [360, 805] on div "This Section Requires a Microphone Record 3/10s Click the record button above t…" at bounding box center [355, 610] width 655 height 477
click at [400, 772] on button "Sounds good!" at bounding box center [355, 793] width 147 height 42
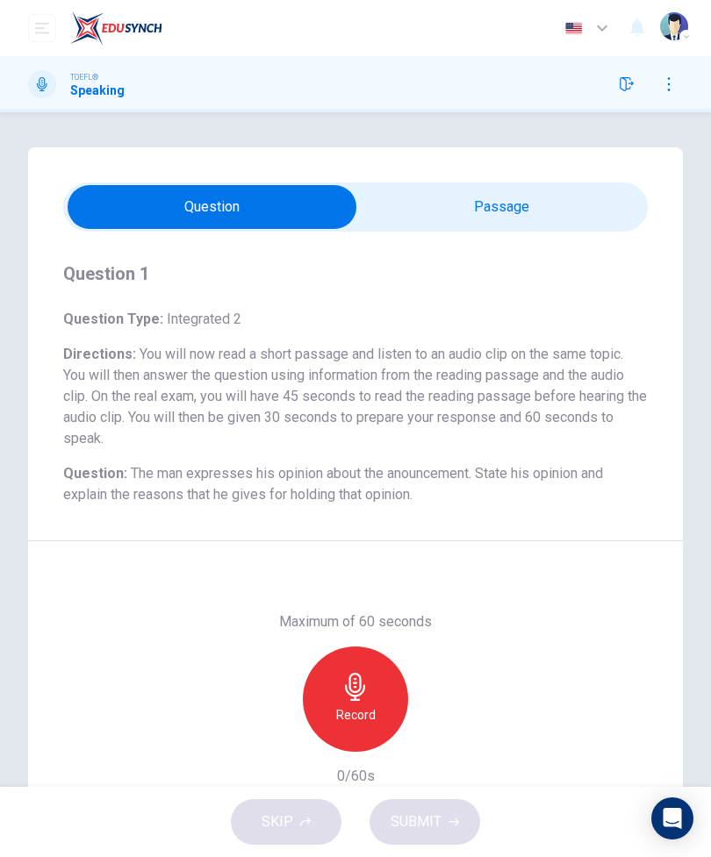
click at [596, 224] on input "checkbox" at bounding box center [212, 207] width 877 height 44
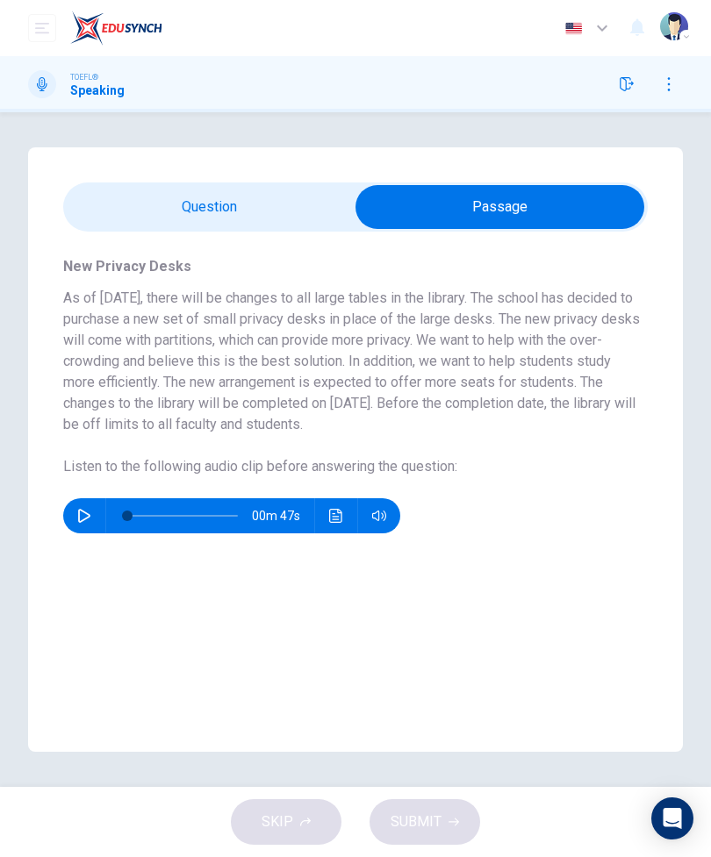
click at [252, 227] on input "checkbox" at bounding box center [499, 207] width 877 height 44
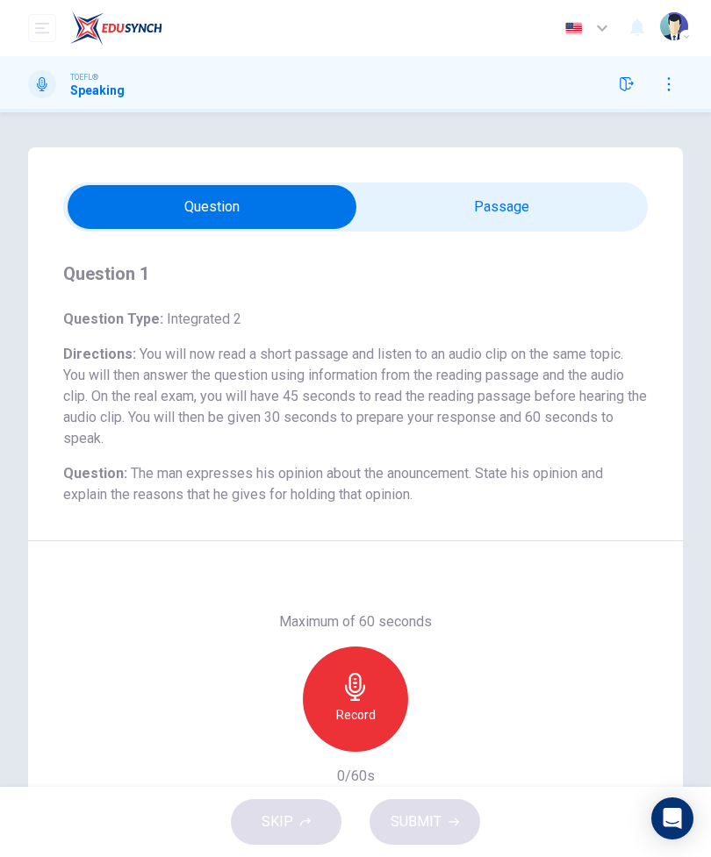
click at [586, 197] on input "checkbox" at bounding box center [212, 207] width 877 height 44
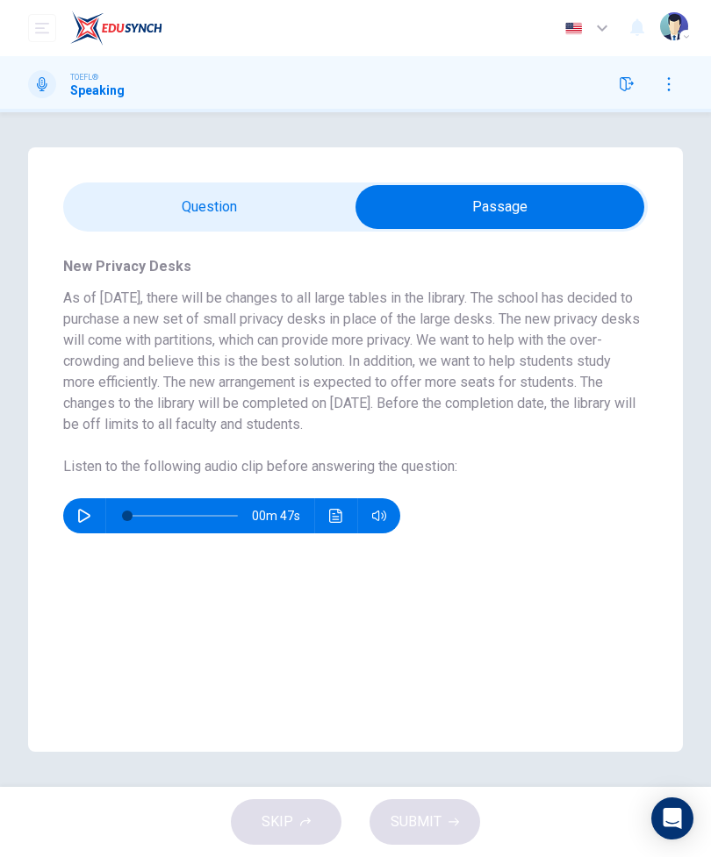
click at [233, 204] on input "checkbox" at bounding box center [499, 207] width 877 height 44
checkbox input "false"
